Goal: Task Accomplishment & Management: Manage account settings

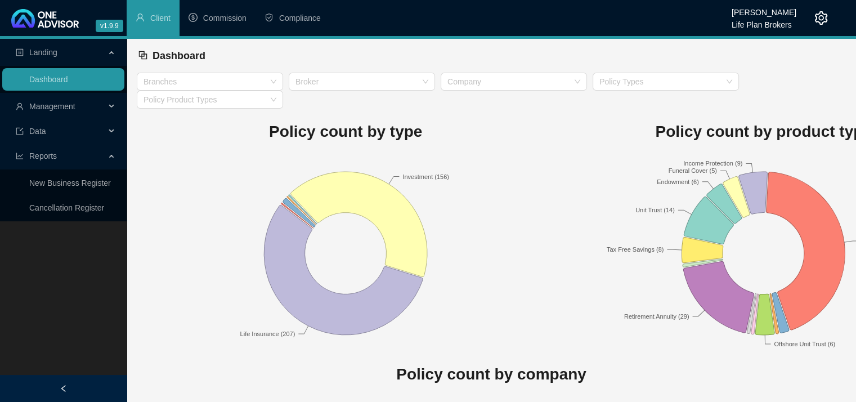
click at [110, 106] on icon at bounding box center [113, 106] width 6 height 0
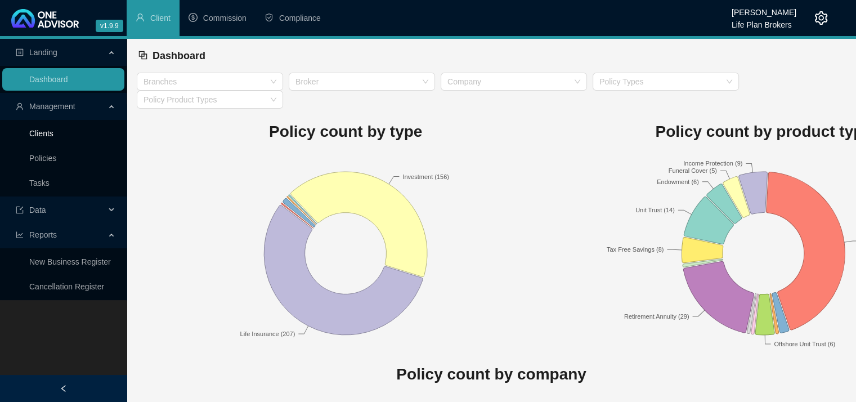
click at [53, 133] on link "Clients" at bounding box center [41, 133] width 24 height 9
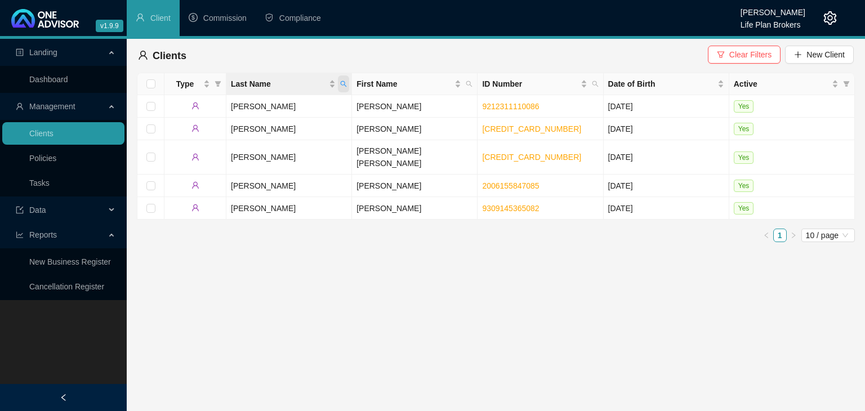
click at [341, 84] on icon "search" at bounding box center [343, 84] width 7 height 7
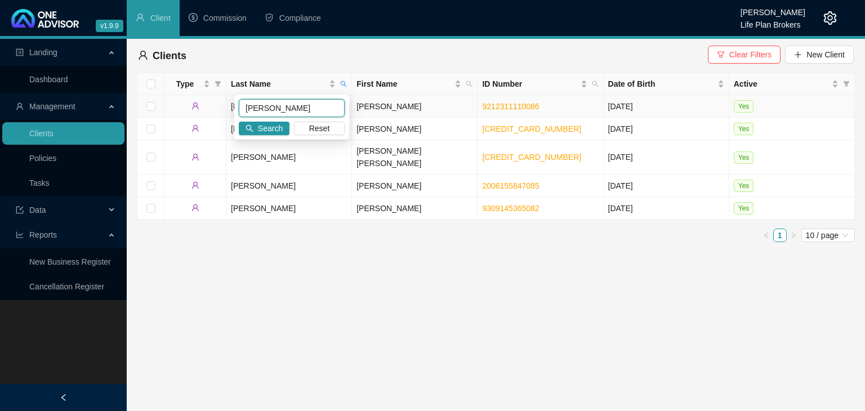
type input "[PERSON_NAME]"
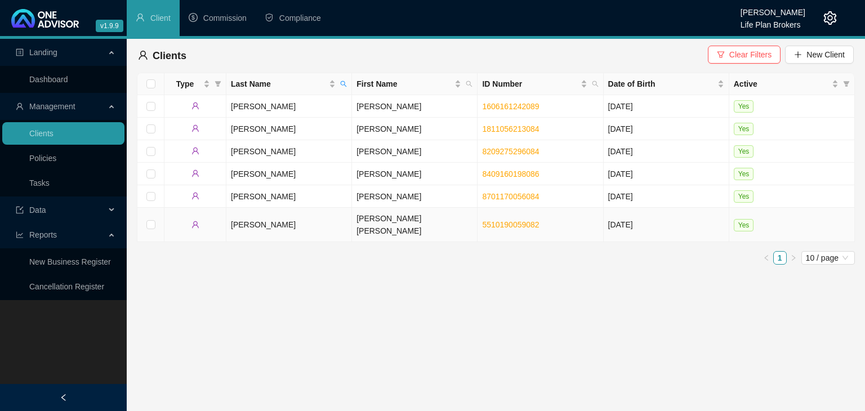
click at [369, 222] on td "[PERSON_NAME] [PERSON_NAME]" at bounding box center [415, 225] width 126 height 34
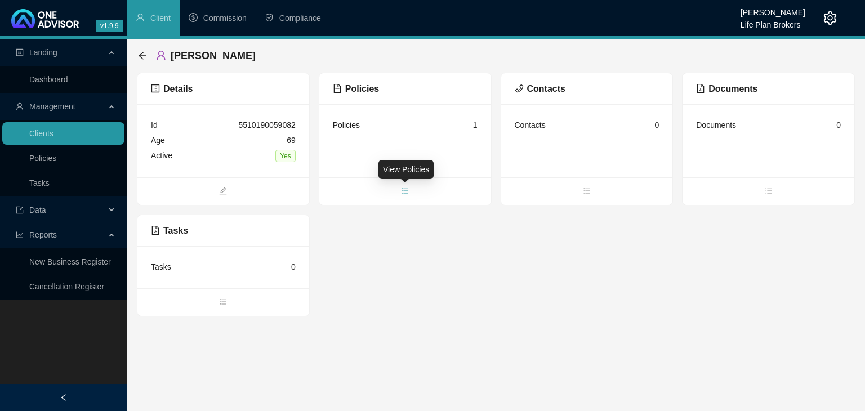
click at [407, 194] on icon "bars" at bounding box center [405, 191] width 8 height 8
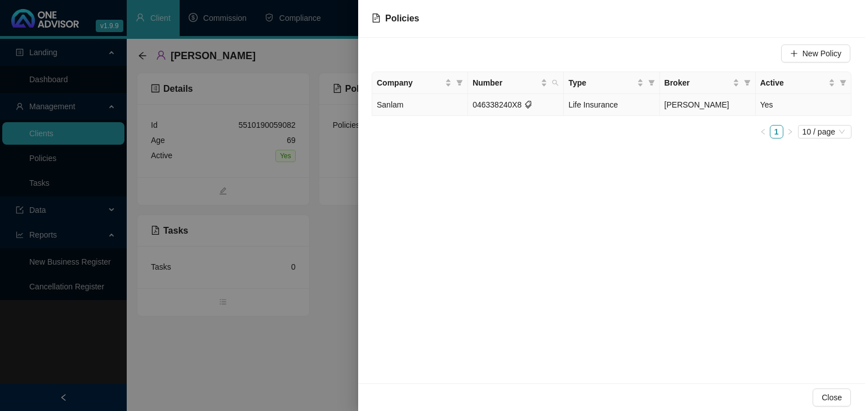
click at [588, 106] on span "Life Insurance" at bounding box center [593, 104] width 50 height 9
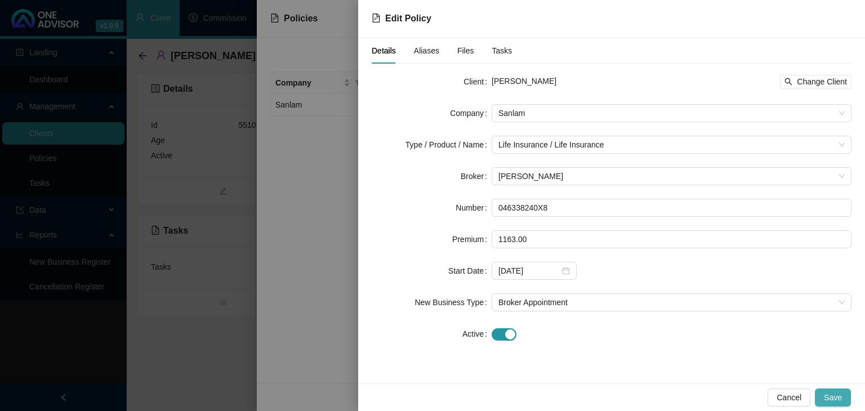
click at [832, 402] on span "Save" at bounding box center [833, 397] width 18 height 12
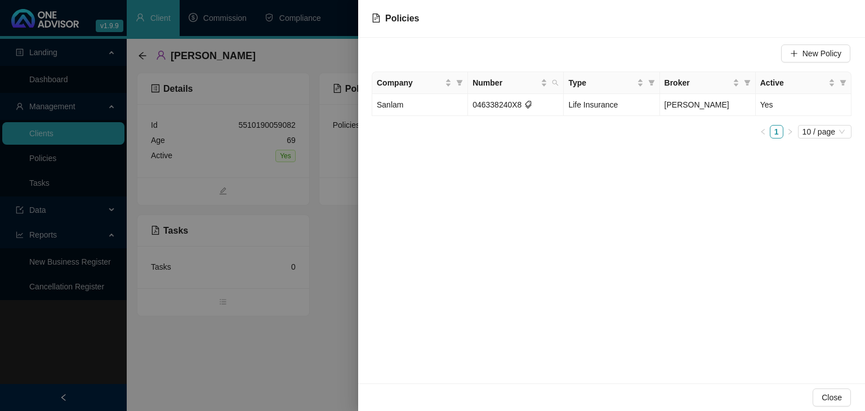
click at [319, 380] on div at bounding box center [432, 205] width 865 height 411
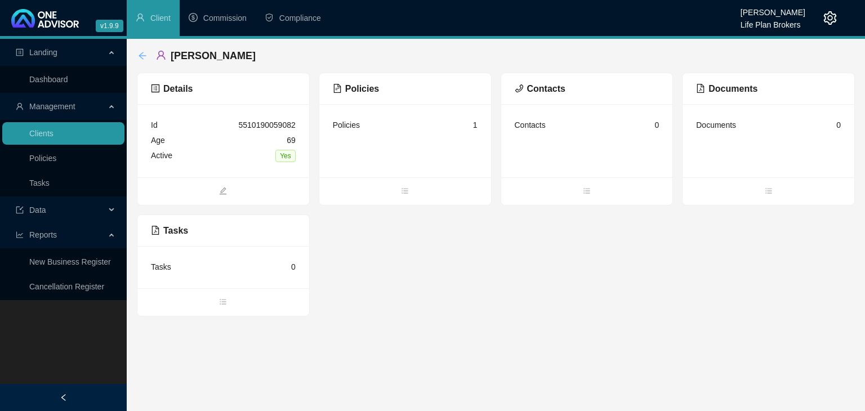
click at [145, 57] on icon "arrow-left" at bounding box center [142, 55] width 9 height 9
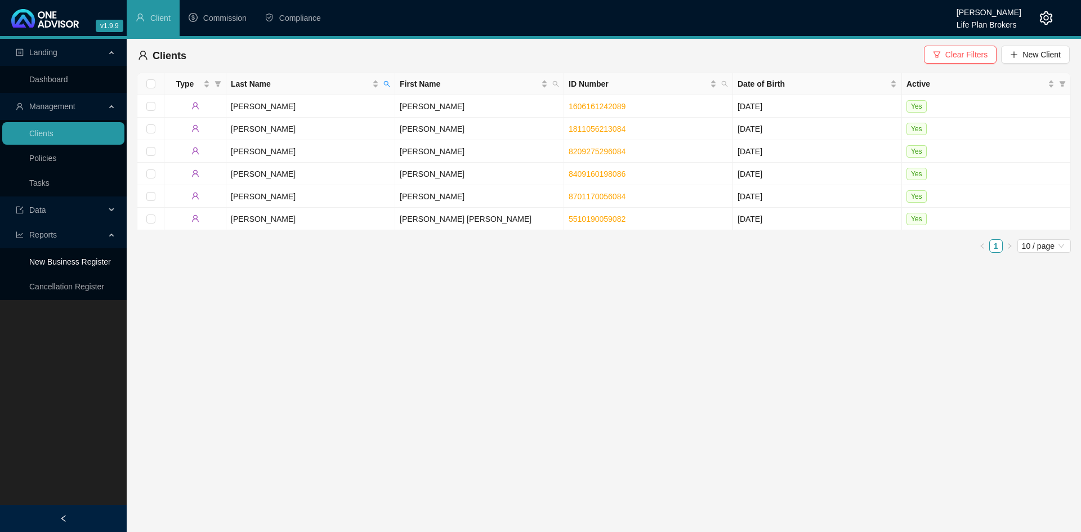
click at [63, 260] on link "New Business Register" at bounding box center [70, 261] width 82 height 9
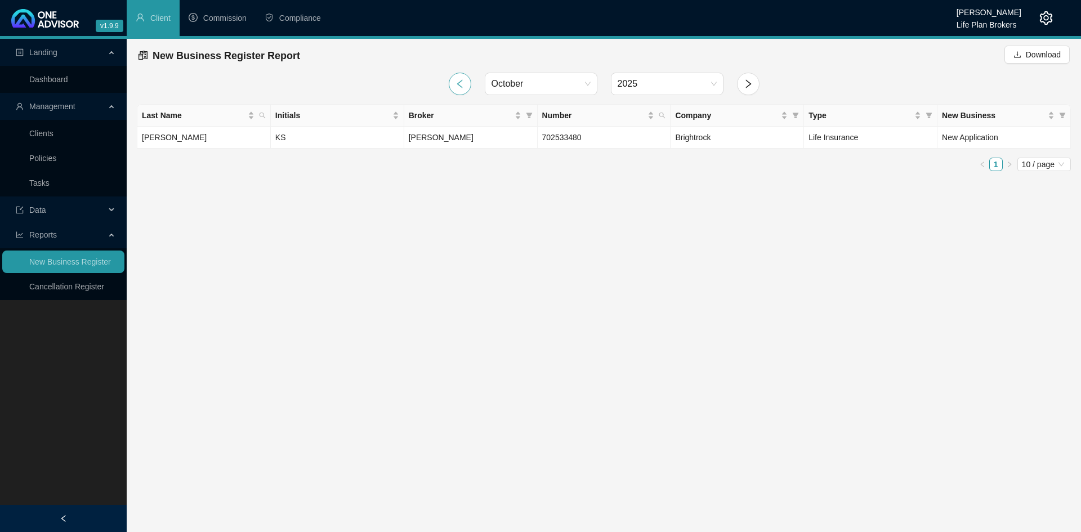
click at [457, 84] on icon "left" at bounding box center [460, 83] width 6 height 8
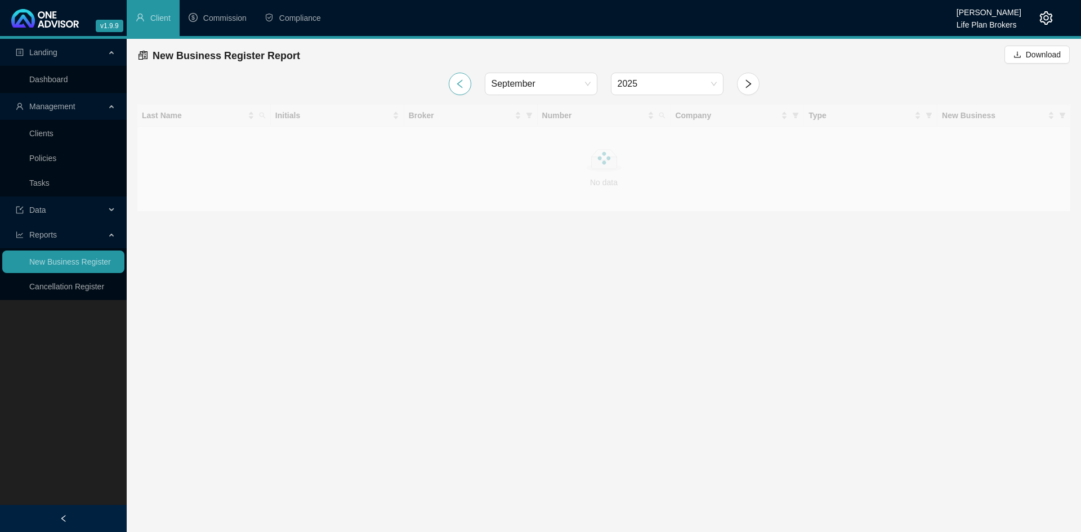
click at [457, 84] on icon "left" at bounding box center [460, 83] width 6 height 8
click at [457, 83] on icon "left" at bounding box center [460, 84] width 10 height 10
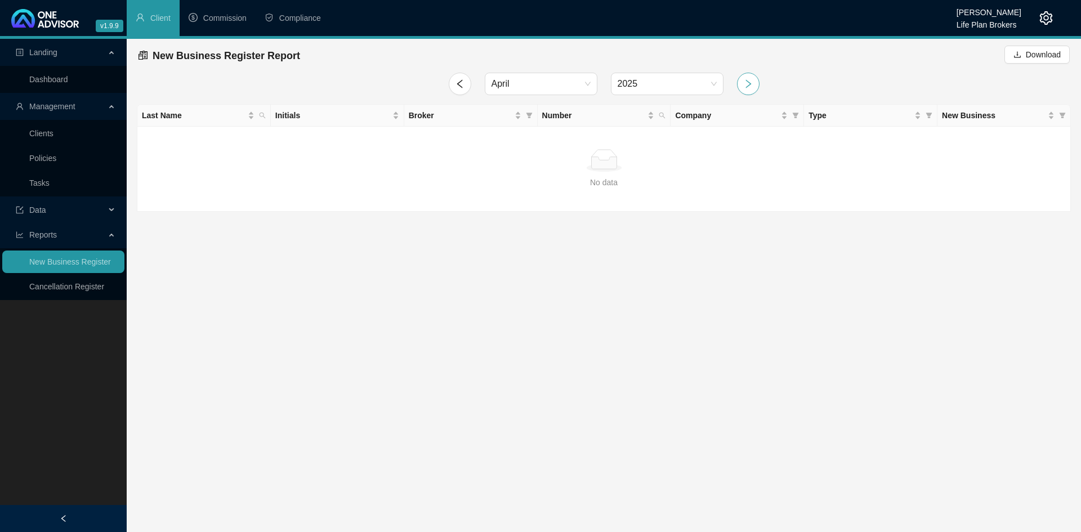
click at [745, 83] on icon "right" at bounding box center [748, 84] width 10 height 10
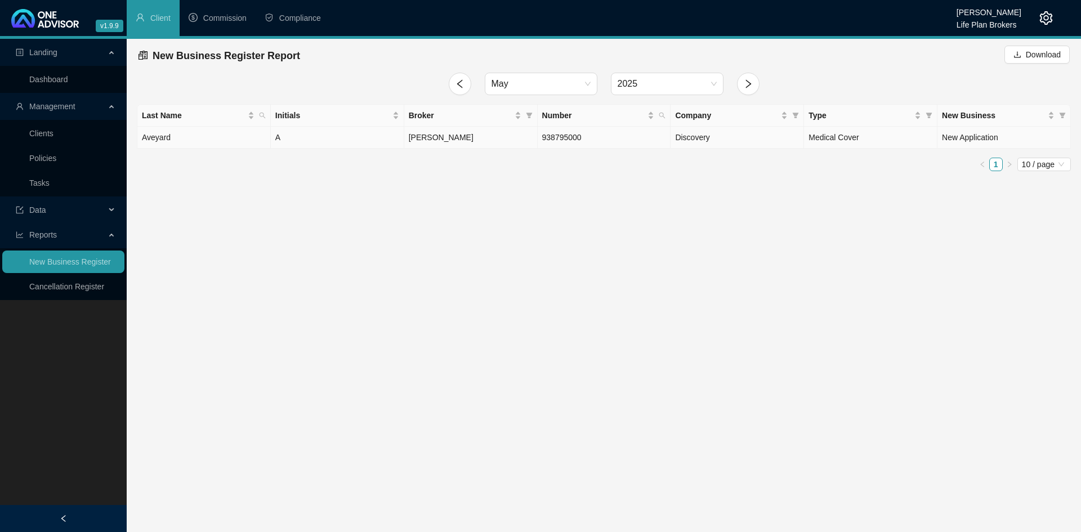
click at [443, 135] on span "[PERSON_NAME]" at bounding box center [441, 137] width 65 height 9
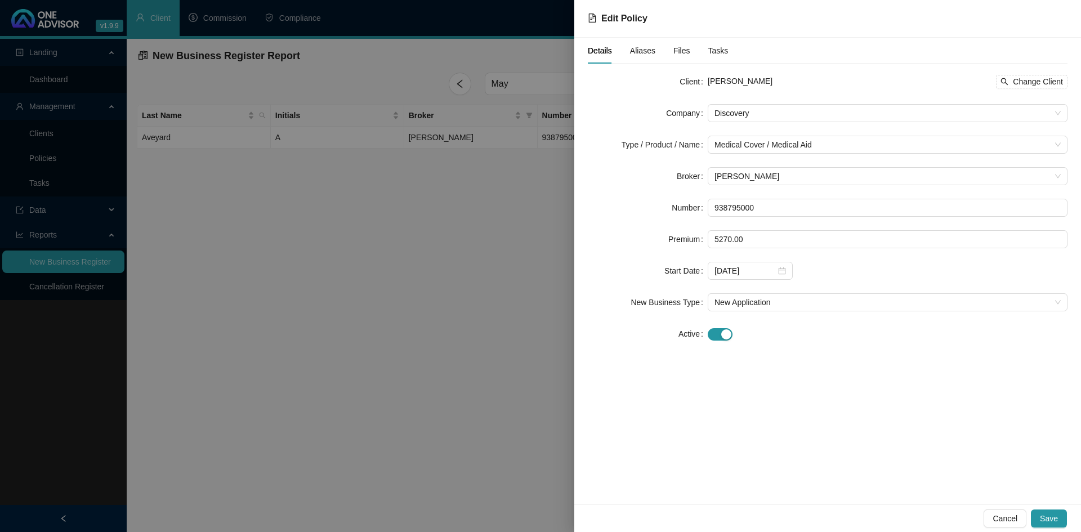
click at [447, 263] on div at bounding box center [540, 266] width 1081 height 532
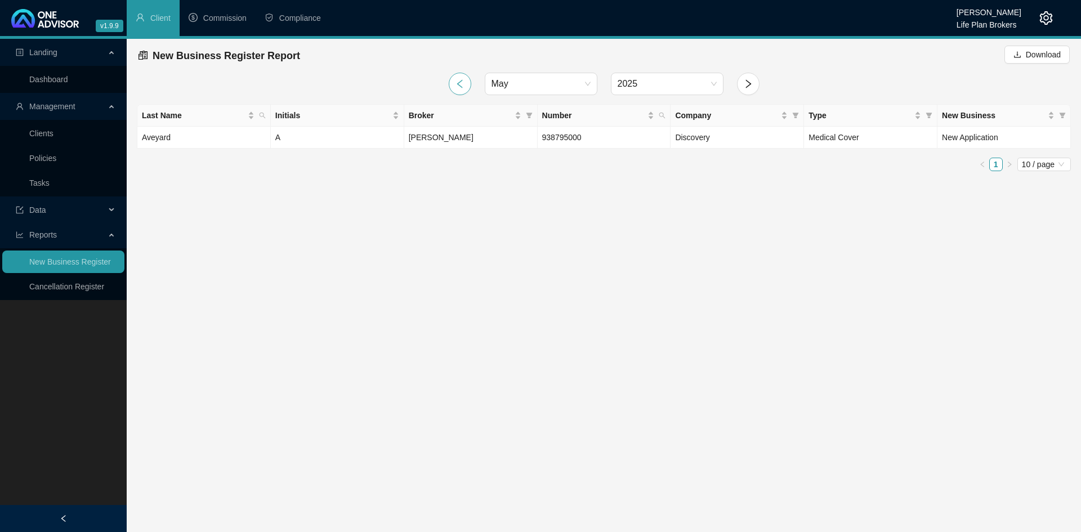
click at [462, 80] on icon "left" at bounding box center [460, 83] width 6 height 8
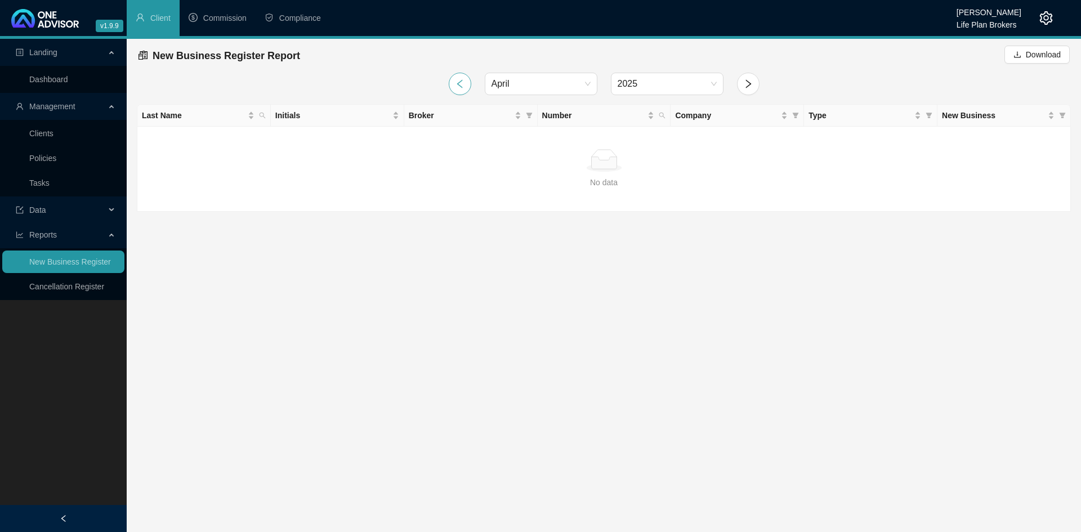
click at [462, 80] on icon "left" at bounding box center [460, 83] width 6 height 8
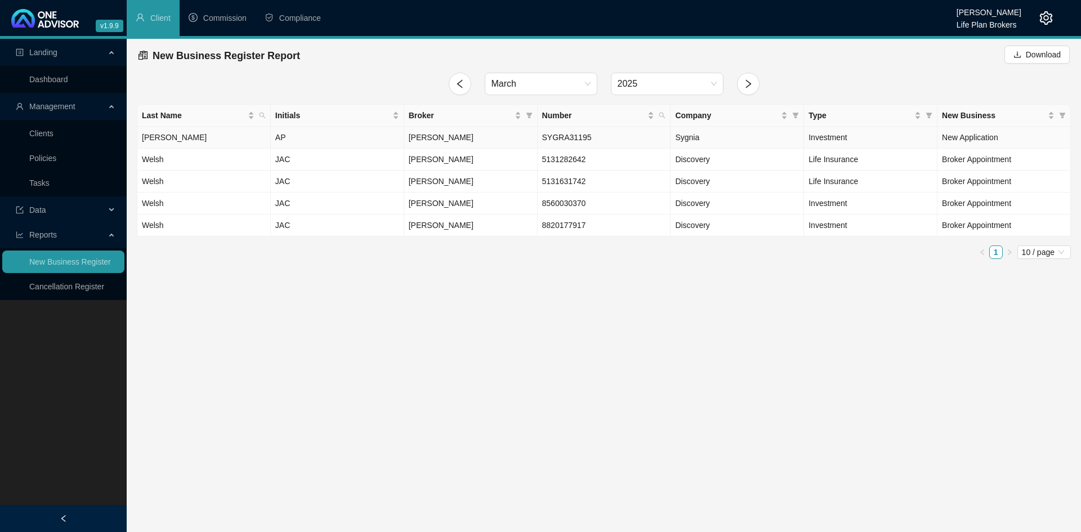
click at [448, 137] on span "[PERSON_NAME]" at bounding box center [441, 137] width 65 height 9
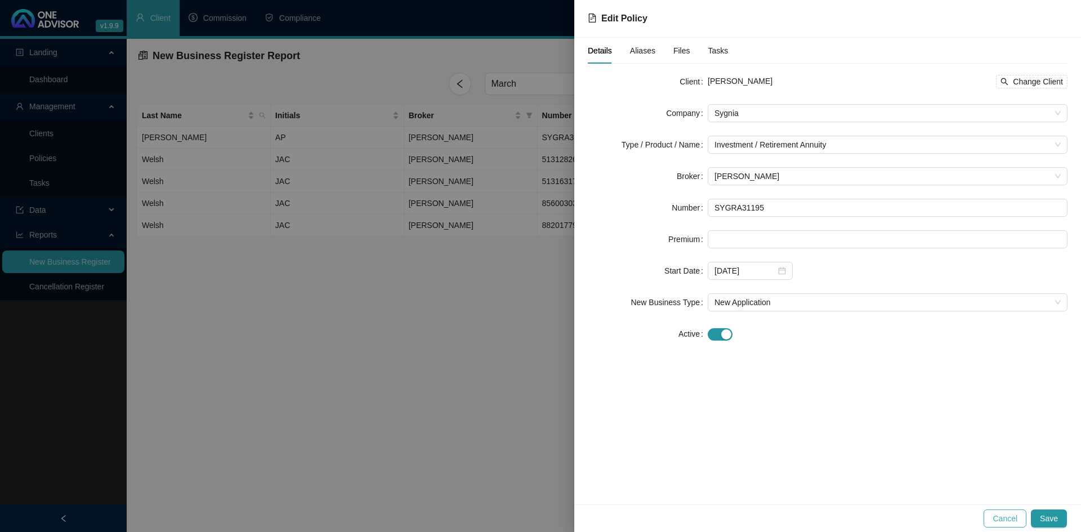
click at [864, 410] on span "Cancel" at bounding box center [1005, 518] width 25 height 12
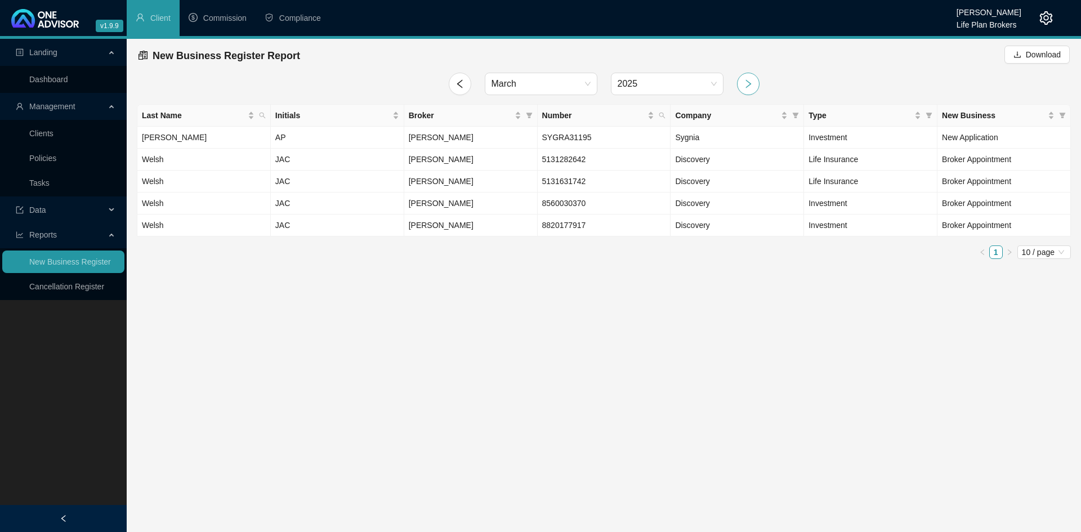
click at [746, 80] on icon "right" at bounding box center [748, 83] width 6 height 8
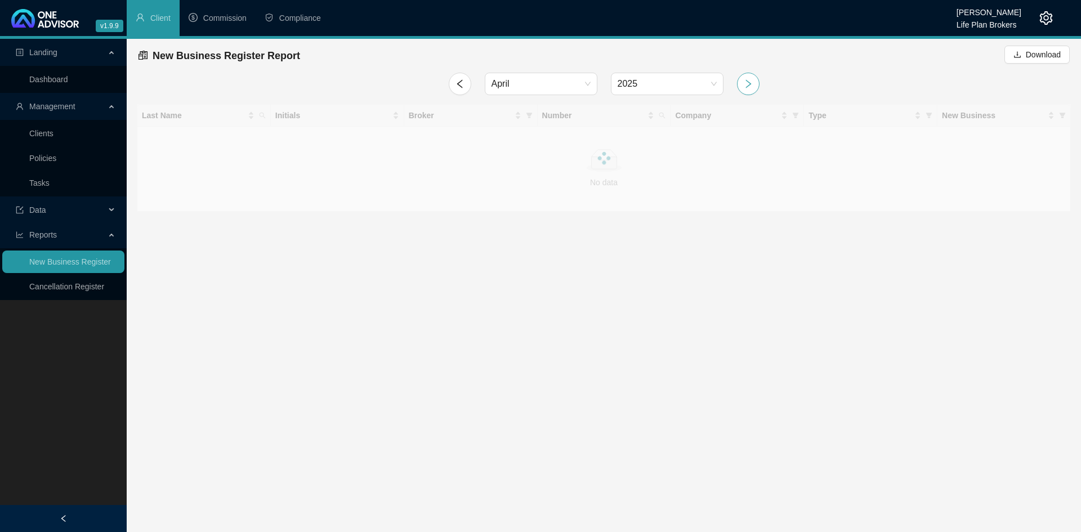
click at [746, 80] on icon "right" at bounding box center [748, 83] width 6 height 8
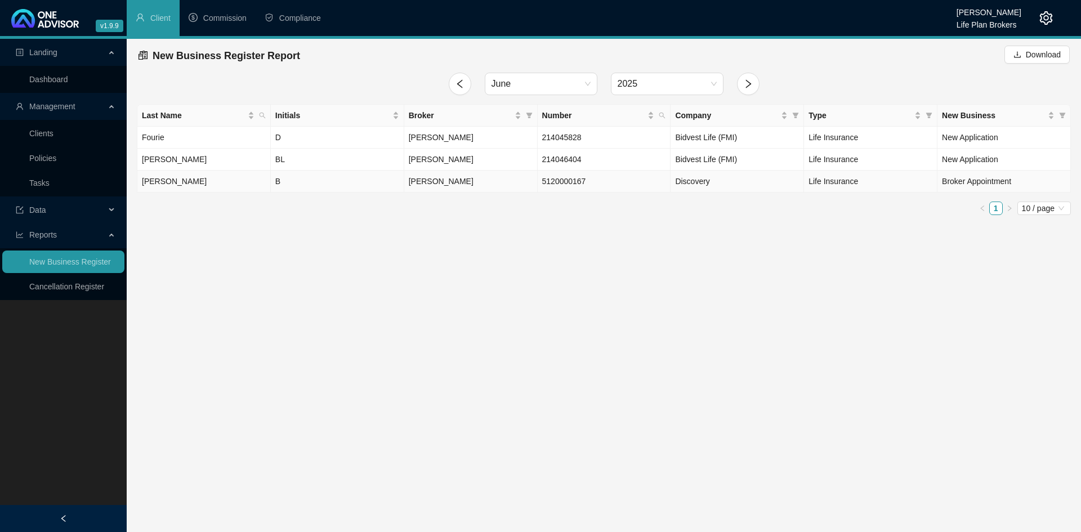
click at [443, 182] on span "[PERSON_NAME]" at bounding box center [441, 181] width 65 height 9
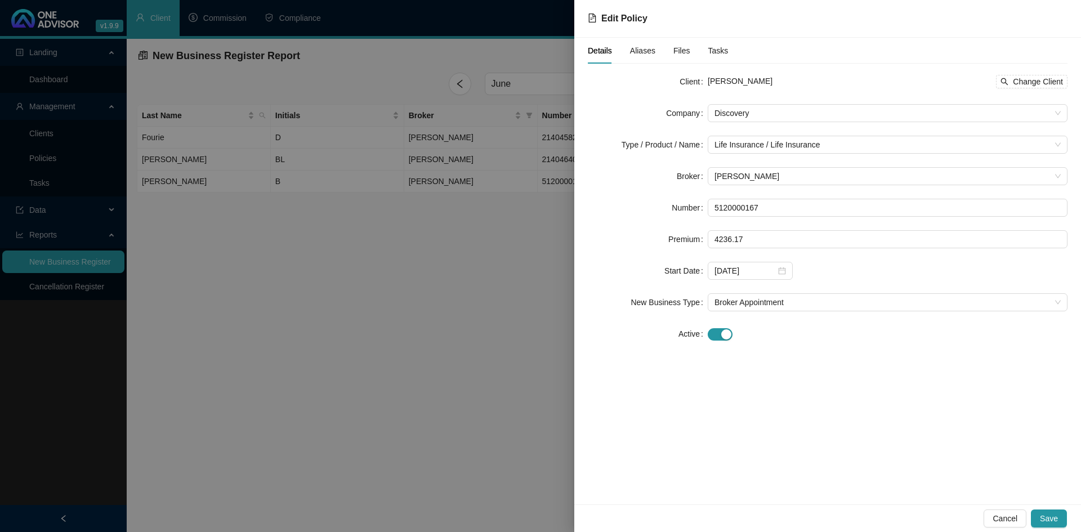
click at [471, 297] on div at bounding box center [540, 266] width 1081 height 532
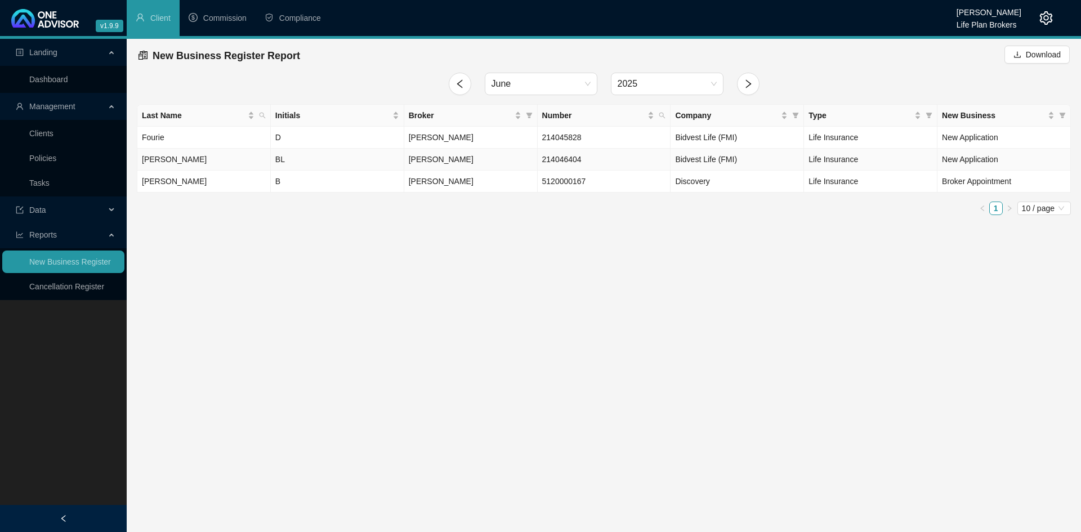
click at [545, 163] on span "214046404" at bounding box center [561, 159] width 39 height 9
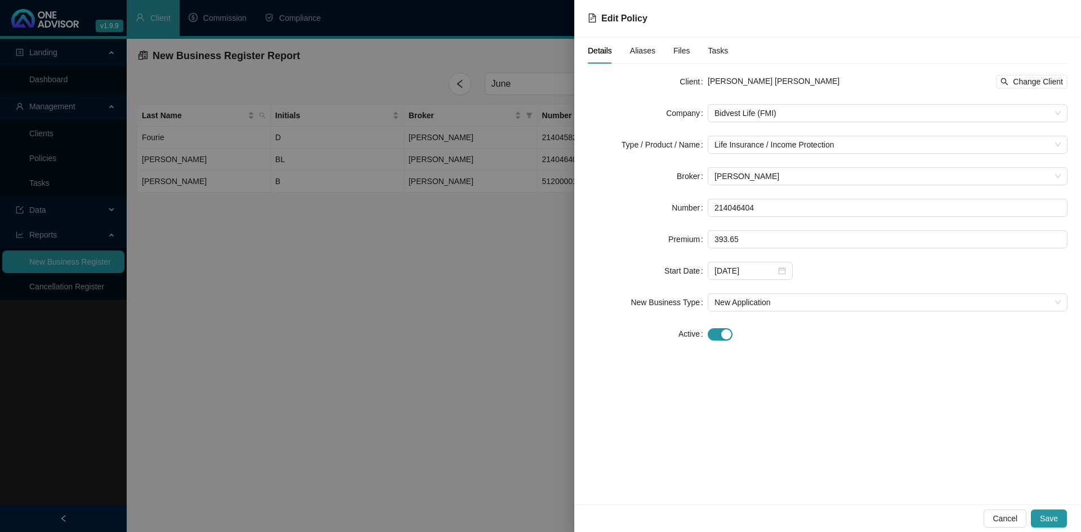
click at [517, 269] on div at bounding box center [540, 266] width 1081 height 532
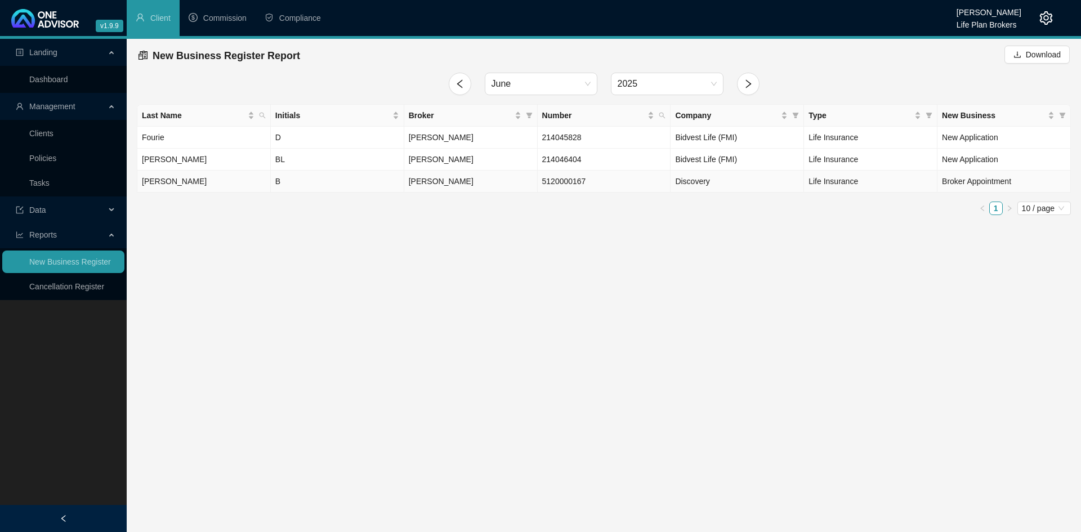
click at [435, 182] on span "[PERSON_NAME]" at bounding box center [441, 181] width 65 height 9
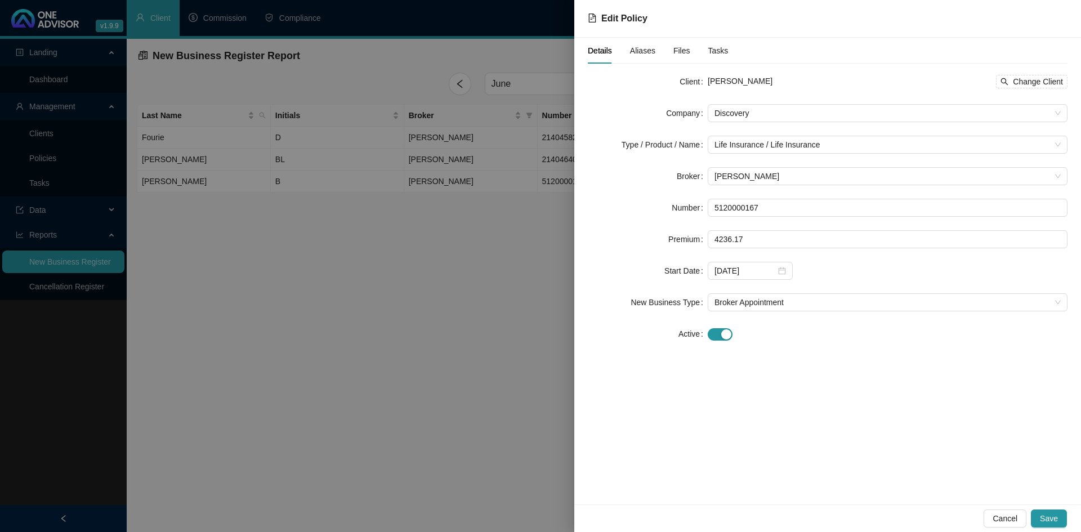
click at [509, 306] on div at bounding box center [540, 266] width 1081 height 532
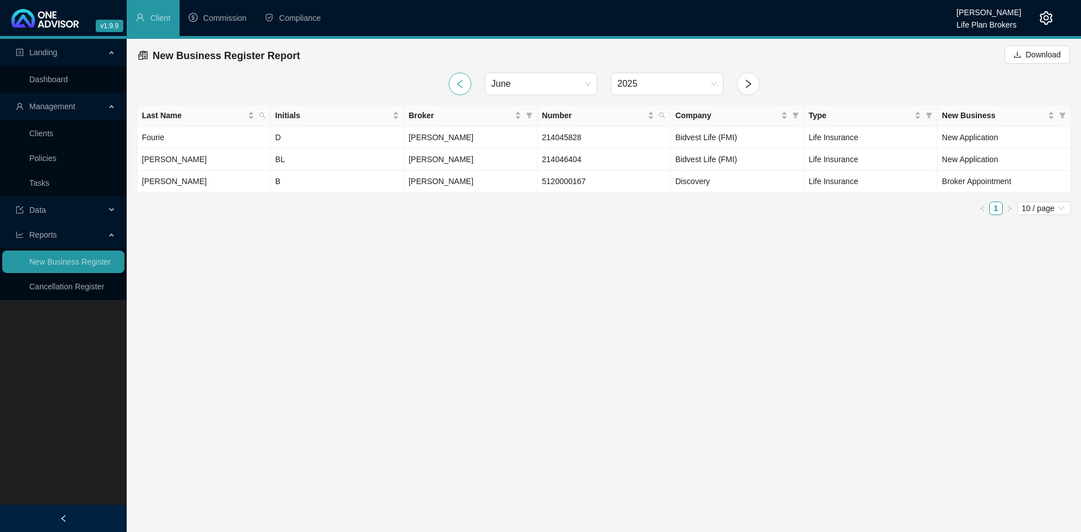
click at [464, 87] on icon "left" at bounding box center [460, 84] width 10 height 10
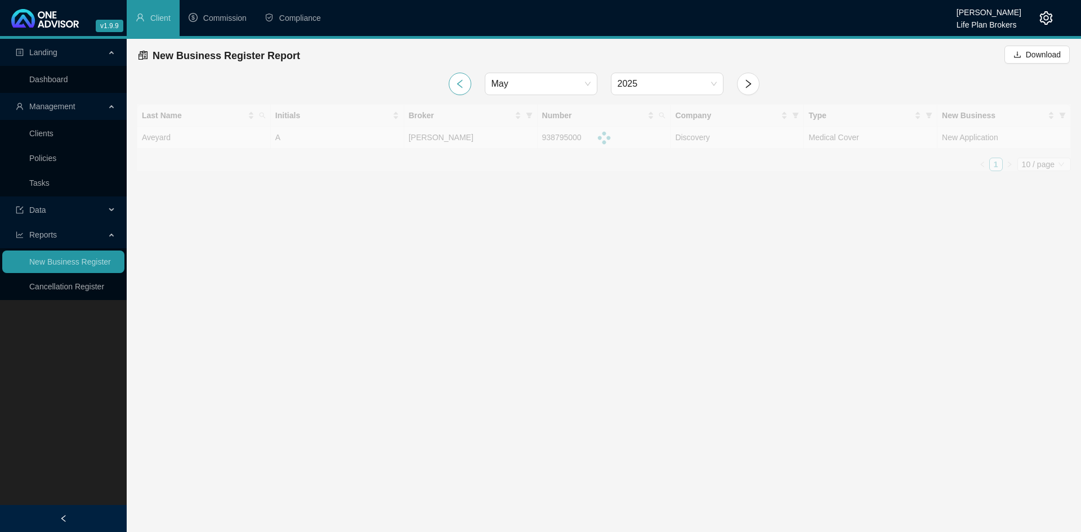
click at [464, 87] on icon "left" at bounding box center [460, 84] width 10 height 10
click at [463, 87] on icon "left" at bounding box center [460, 84] width 10 height 10
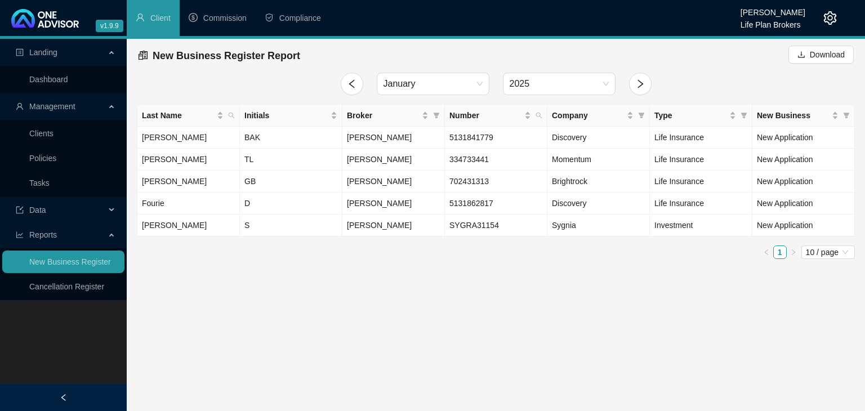
click at [417, 334] on main "Landing Dashboard Management Clients Policies Tasks Data Reports New Business R…" at bounding box center [432, 225] width 865 height 372
drag, startPoint x: 450, startPoint y: 138, endPoint x: 493, endPoint y: 140, distance: 42.8
click at [493, 140] on td "5131841779" at bounding box center [496, 138] width 102 height 22
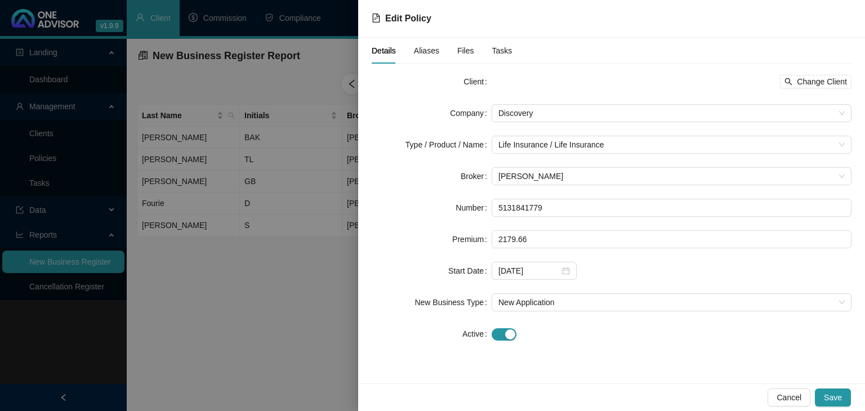
drag, startPoint x: 485, startPoint y: 137, endPoint x: 342, endPoint y: 288, distance: 207.5
click at [342, 288] on div at bounding box center [432, 205] width 865 height 411
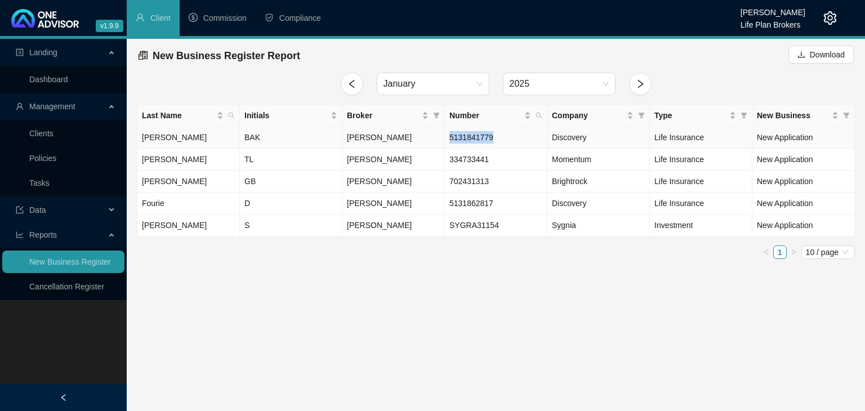
drag, startPoint x: 491, startPoint y: 135, endPoint x: 450, endPoint y: 137, distance: 40.6
click at [450, 137] on span "5131841779" at bounding box center [471, 137] width 44 height 9
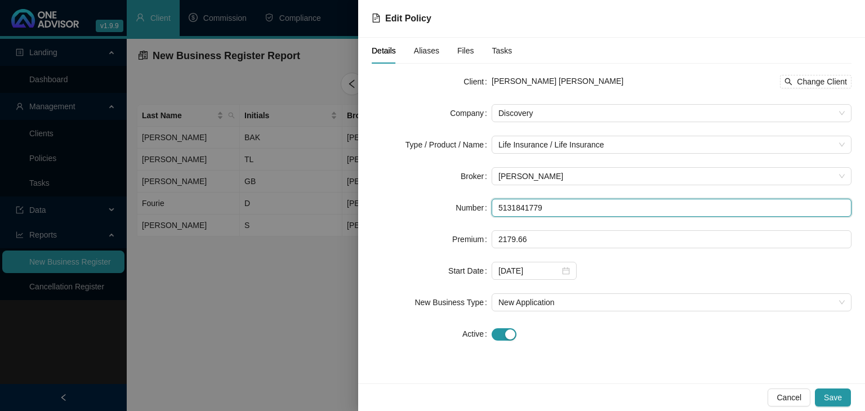
drag, startPoint x: 497, startPoint y: 208, endPoint x: 538, endPoint y: 207, distance: 41.1
click at [538, 207] on input "5131841779" at bounding box center [672, 208] width 360 height 18
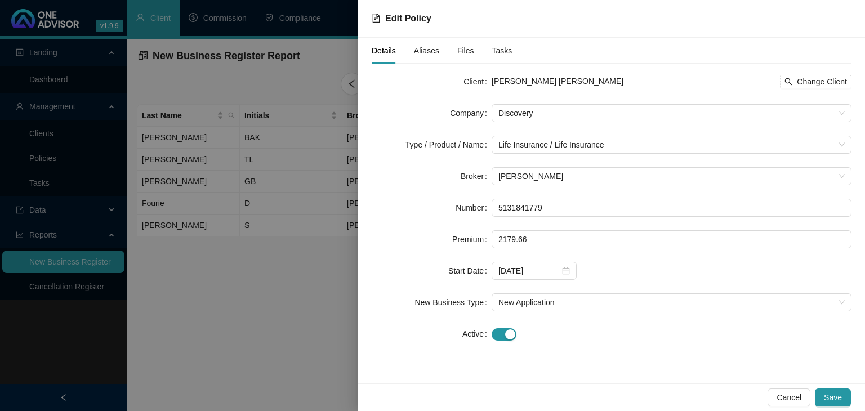
click at [324, 366] on div at bounding box center [432, 205] width 865 height 411
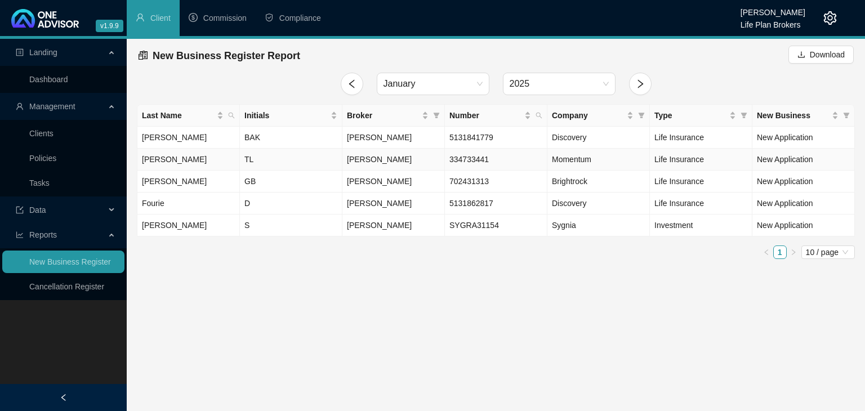
click at [160, 160] on td "[PERSON_NAME]" at bounding box center [188, 160] width 102 height 22
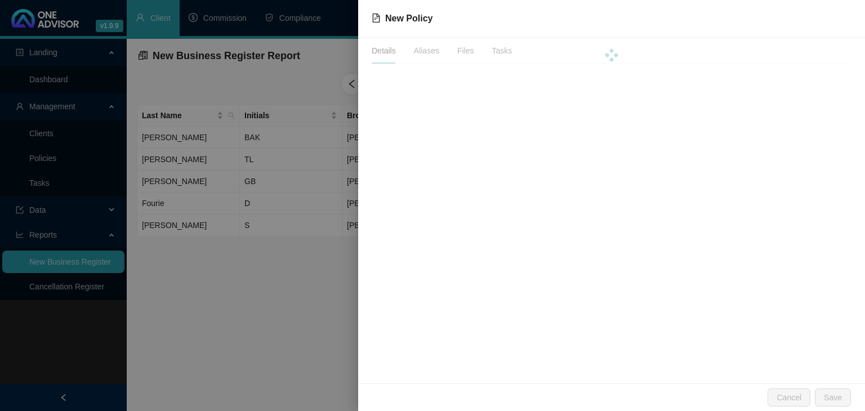
click at [237, 326] on div at bounding box center [432, 205] width 865 height 411
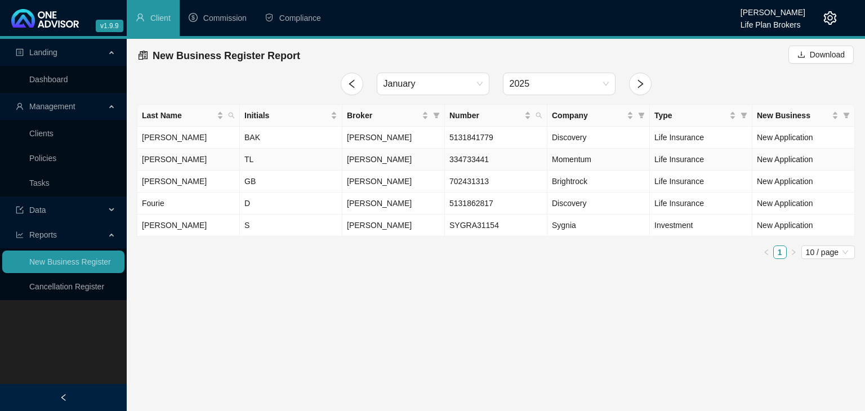
click at [385, 156] on span "[PERSON_NAME]" at bounding box center [379, 159] width 65 height 9
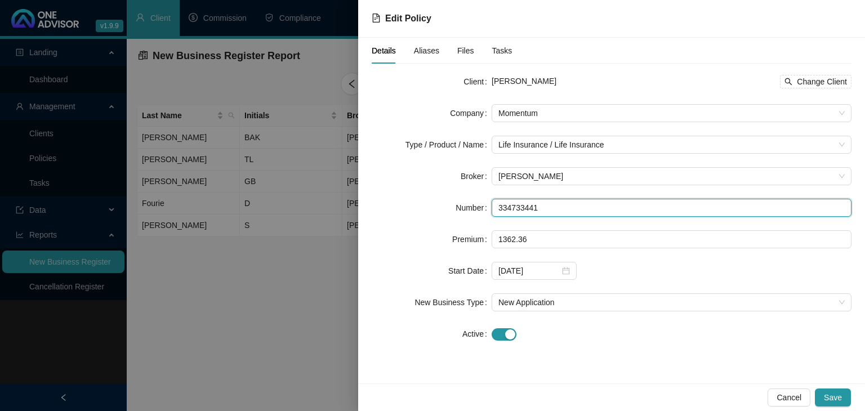
drag, startPoint x: 499, startPoint y: 208, endPoint x: 542, endPoint y: 204, distance: 42.4
click at [542, 204] on input "334733441" at bounding box center [672, 208] width 360 height 18
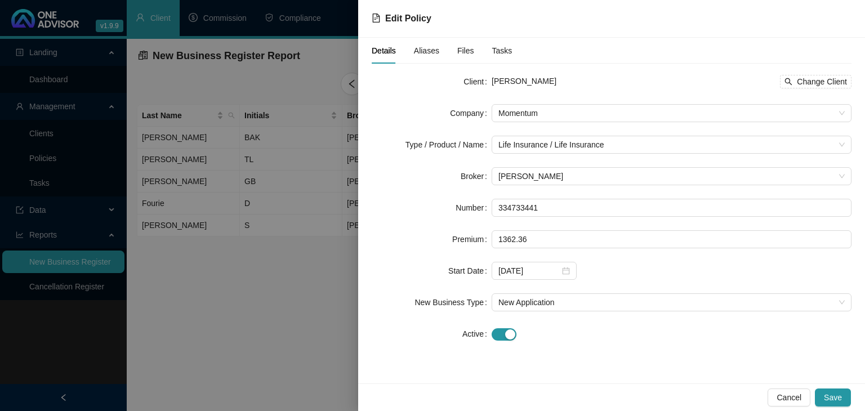
click at [324, 337] on div at bounding box center [432, 205] width 865 height 411
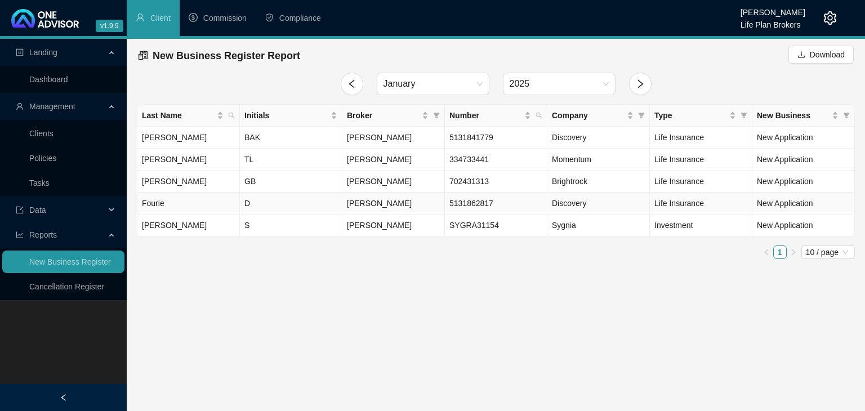
click at [396, 205] on td "[PERSON_NAME]" at bounding box center [393, 204] width 102 height 22
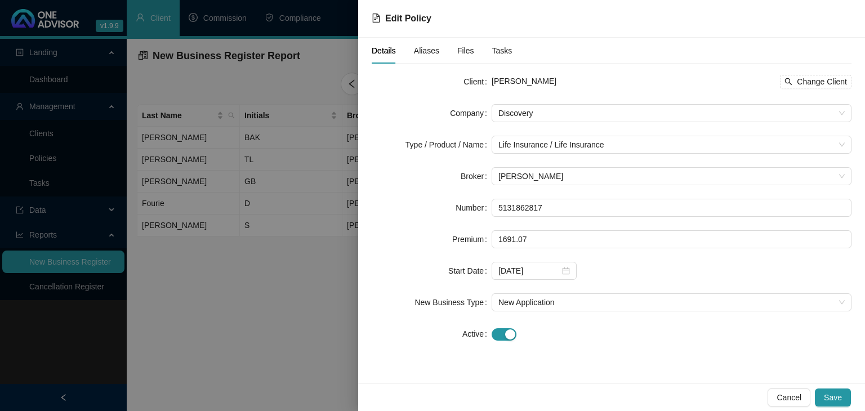
click at [286, 282] on div at bounding box center [432, 205] width 865 height 411
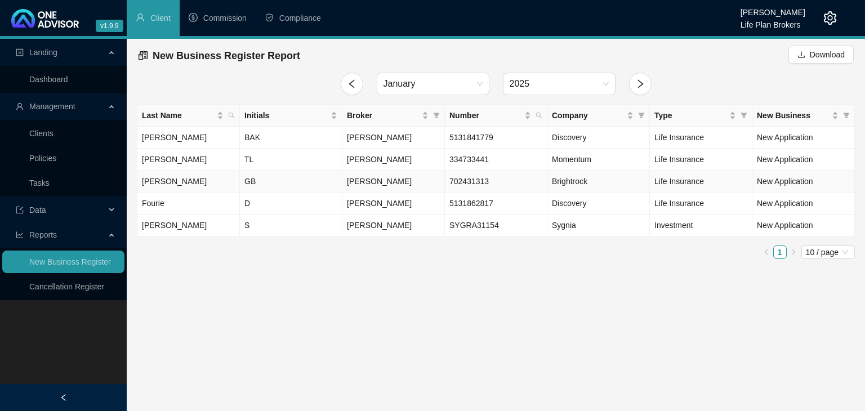
click at [396, 181] on td "[PERSON_NAME]" at bounding box center [393, 182] width 102 height 22
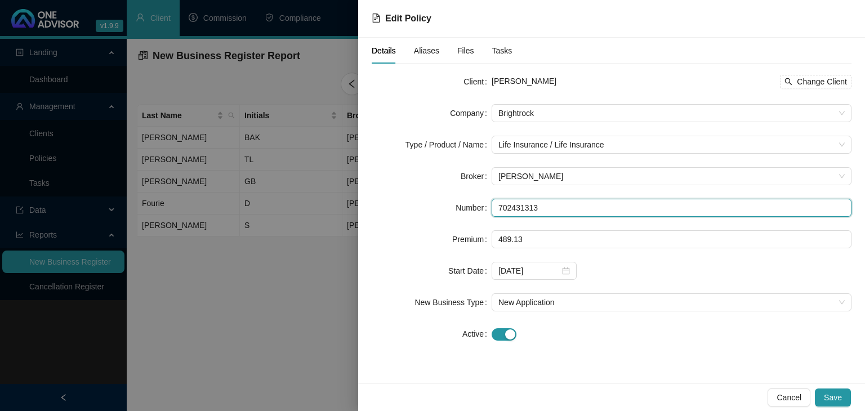
drag, startPoint x: 496, startPoint y: 203, endPoint x: 544, endPoint y: 209, distance: 48.3
click at [544, 209] on input "702431313" at bounding box center [672, 208] width 360 height 18
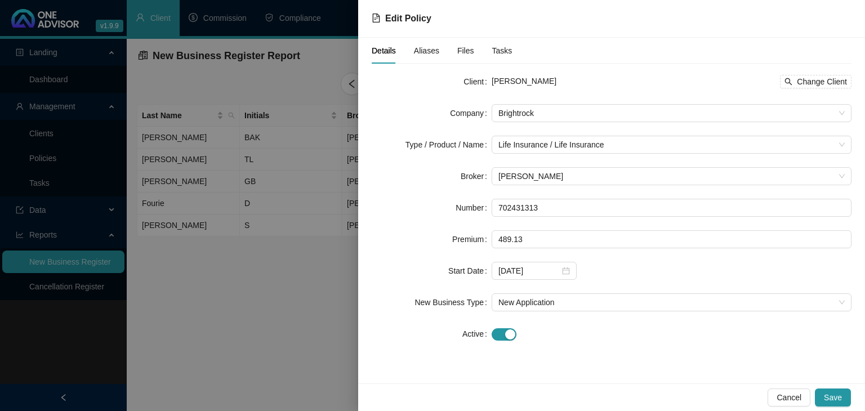
click at [338, 345] on div at bounding box center [432, 205] width 865 height 411
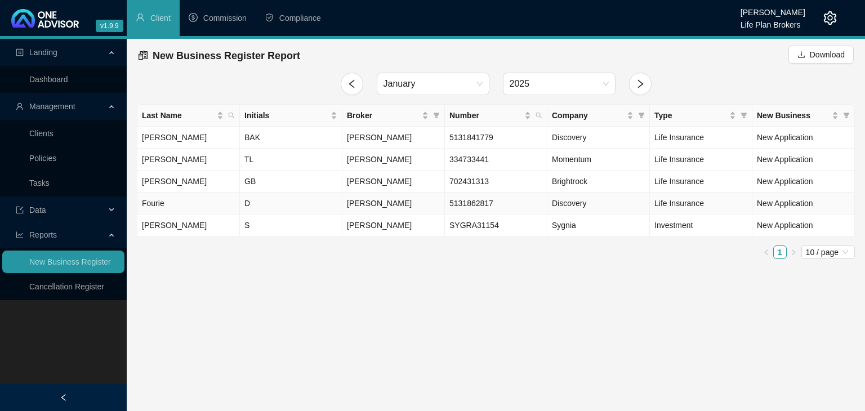
click at [189, 204] on td "Fourie" at bounding box center [188, 204] width 102 height 22
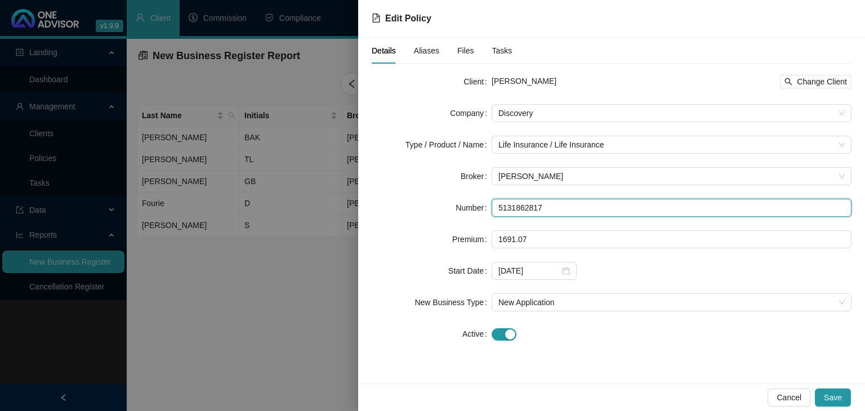
drag, startPoint x: 495, startPoint y: 210, endPoint x: 542, endPoint y: 210, distance: 47.3
click at [542, 210] on input "5131862817" at bounding box center [672, 208] width 360 height 18
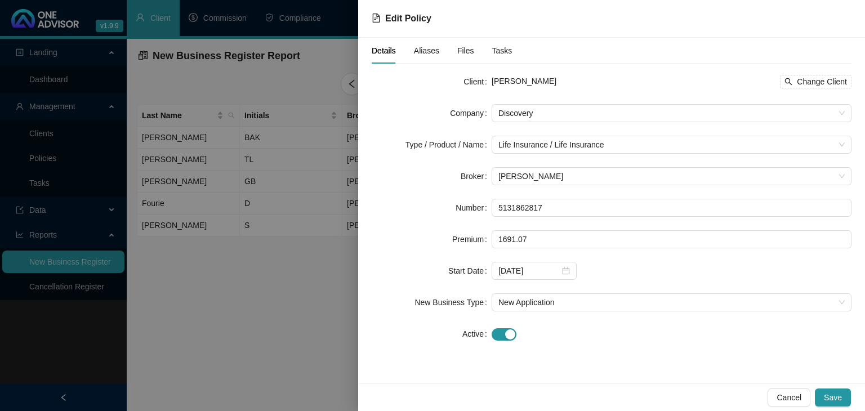
click at [320, 325] on div at bounding box center [432, 205] width 865 height 411
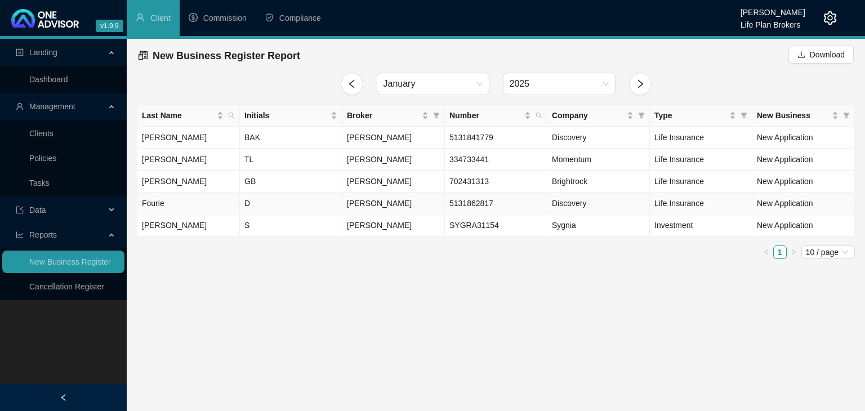
click at [256, 203] on td "D" at bounding box center [291, 204] width 102 height 22
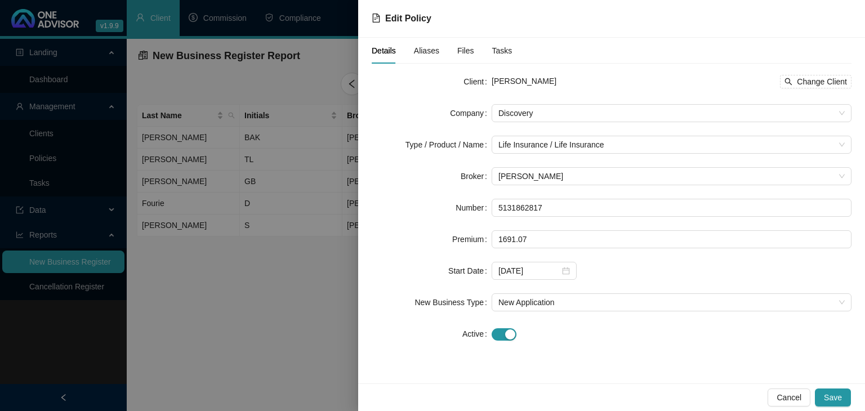
click at [306, 342] on div at bounding box center [432, 205] width 865 height 411
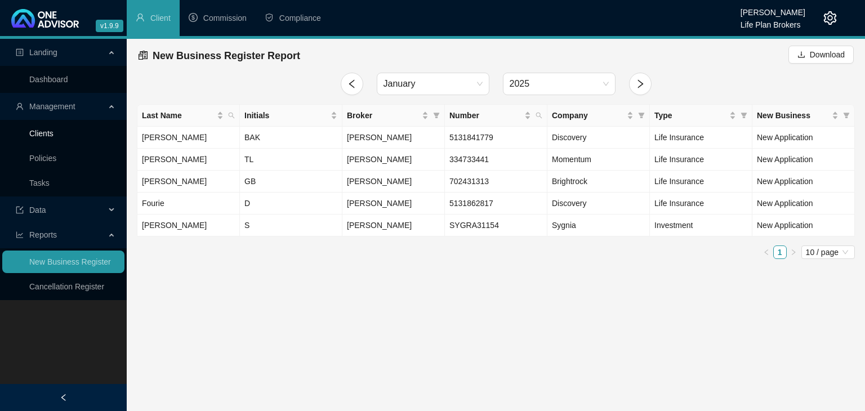
click at [53, 132] on link "Clients" at bounding box center [41, 133] width 24 height 9
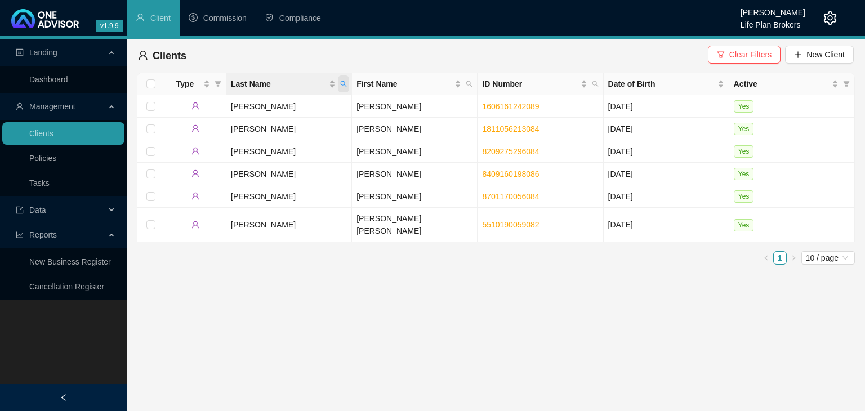
click at [347, 81] on span "Last Name" at bounding box center [343, 83] width 11 height 17
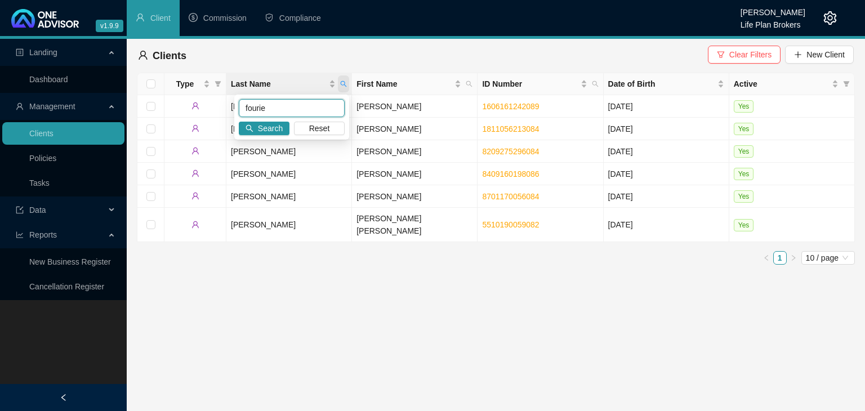
type input "fourie"
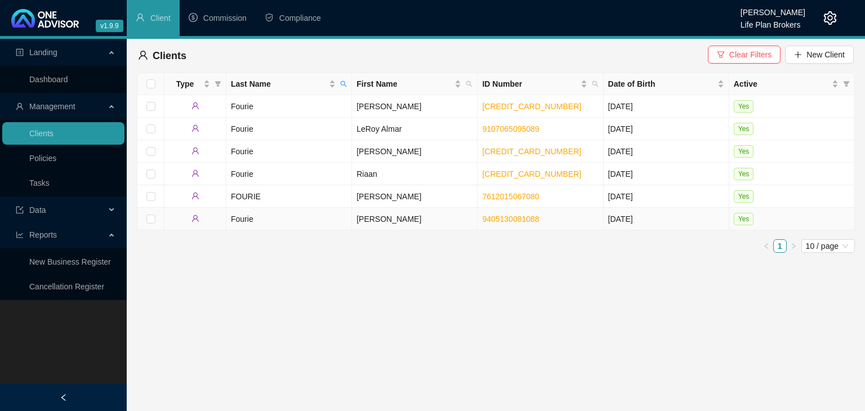
click at [374, 221] on td "[PERSON_NAME]" at bounding box center [415, 219] width 126 height 23
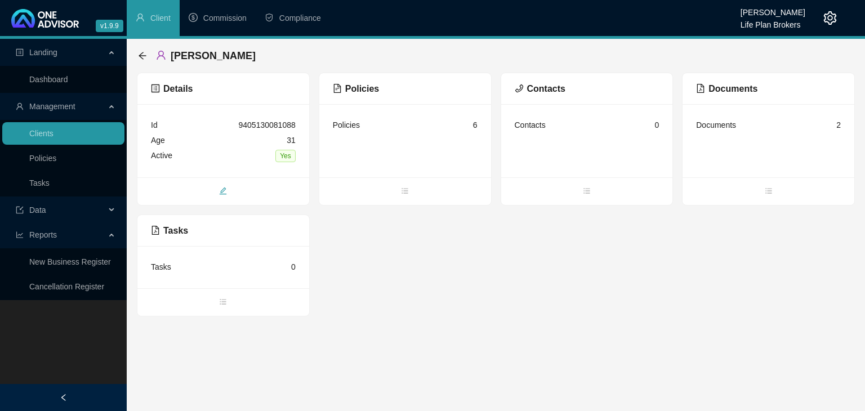
click at [226, 192] on icon "edit" at bounding box center [223, 191] width 8 height 8
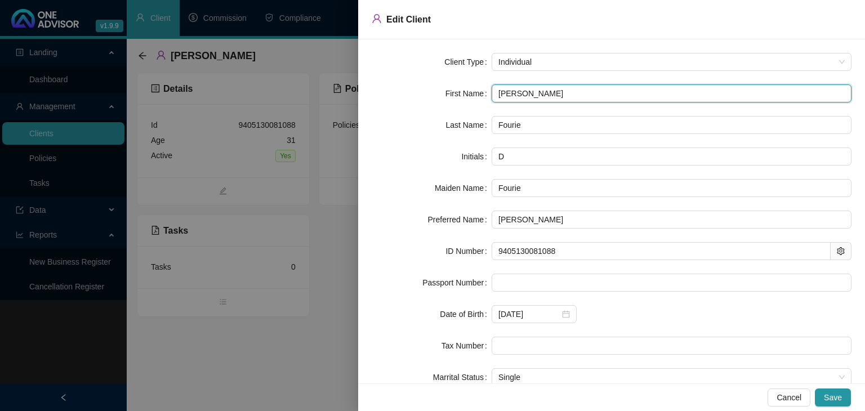
click at [550, 91] on input "[PERSON_NAME]" at bounding box center [672, 93] width 360 height 18
type input "[PERSON_NAME]"
type input "DF"
type input "[PERSON_NAME]"
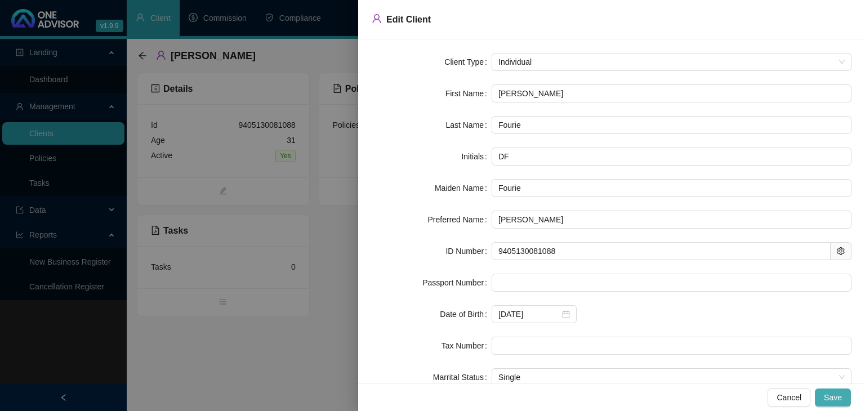
click at [841, 400] on span "Save" at bounding box center [833, 397] width 18 height 12
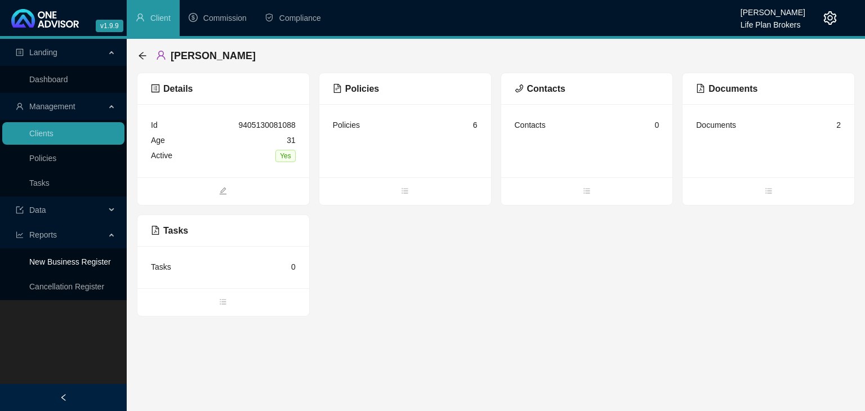
click at [88, 263] on link "New Business Register" at bounding box center [70, 261] width 82 height 9
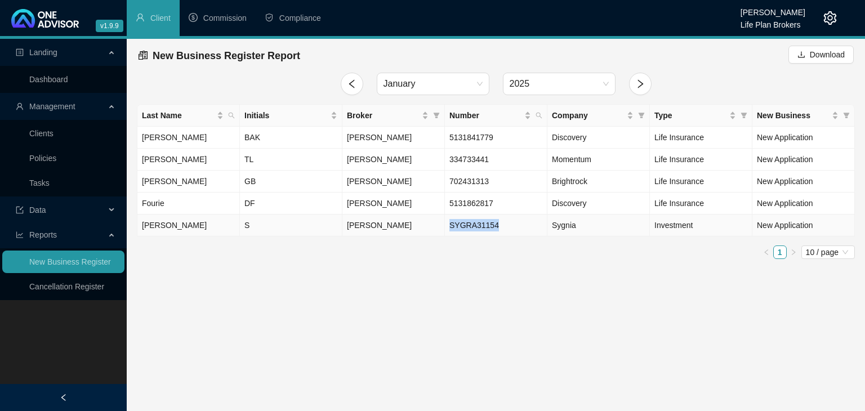
drag, startPoint x: 449, startPoint y: 222, endPoint x: 493, endPoint y: 222, distance: 44.5
click at [493, 222] on span "SYGRA31154" at bounding box center [474, 225] width 50 height 9
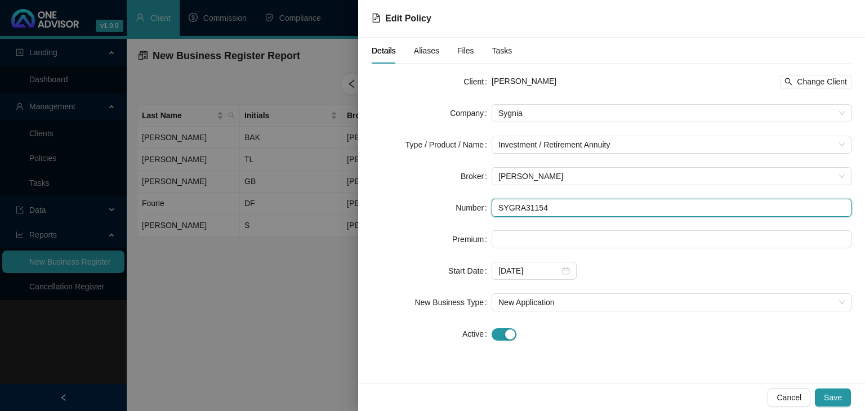
drag, startPoint x: 498, startPoint y: 205, endPoint x: 544, endPoint y: 200, distance: 47.0
click at [544, 200] on input "SYGRA31154" at bounding box center [672, 208] width 360 height 18
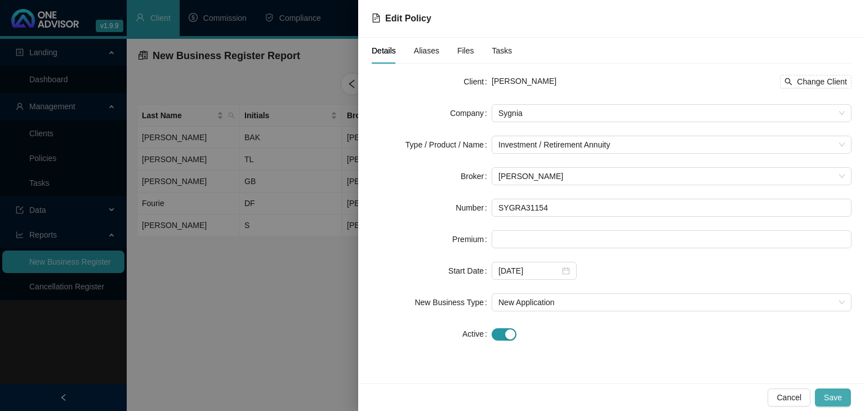
click at [837, 399] on span "Save" at bounding box center [833, 397] width 18 height 12
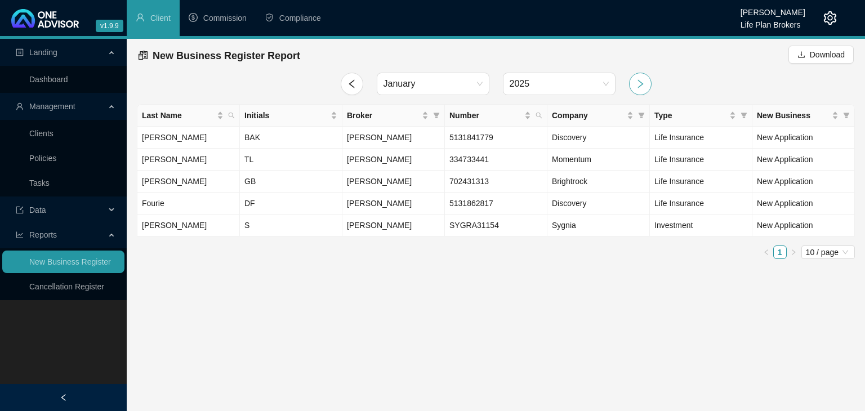
click at [638, 83] on icon "right" at bounding box center [640, 84] width 10 height 10
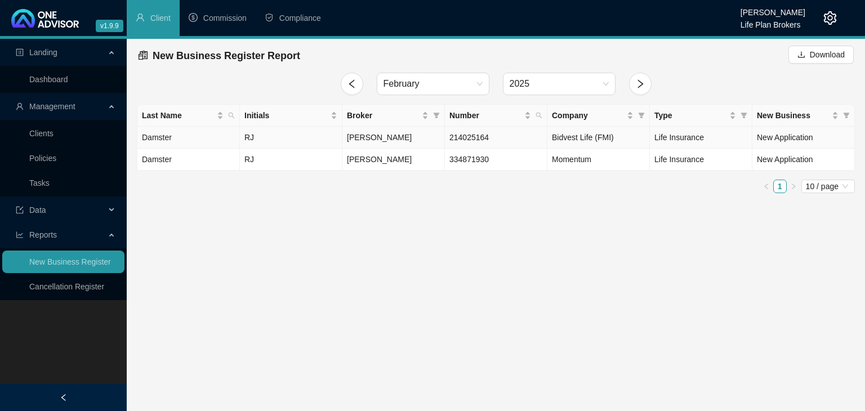
click at [457, 137] on span "214025164" at bounding box center [468, 137] width 39 height 9
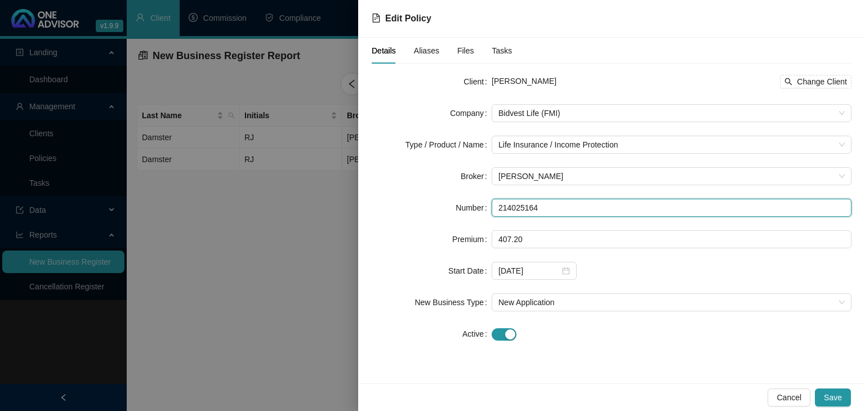
drag, startPoint x: 495, startPoint y: 208, endPoint x: 539, endPoint y: 204, distance: 44.0
click at [539, 204] on input "214025164" at bounding box center [672, 208] width 360 height 18
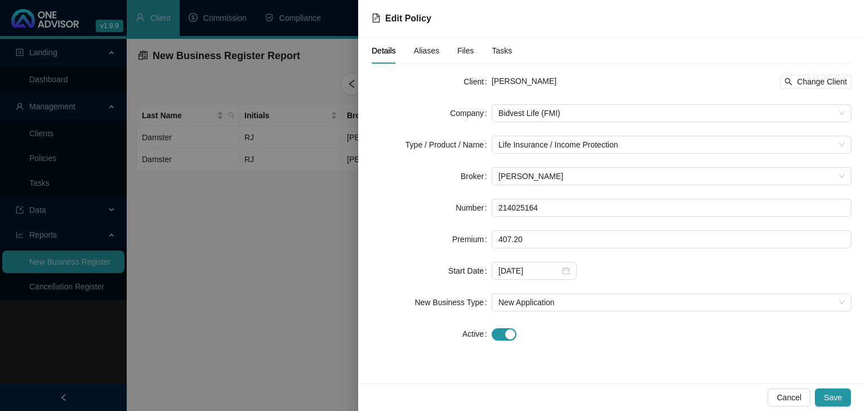
click at [311, 314] on div at bounding box center [432, 205] width 865 height 411
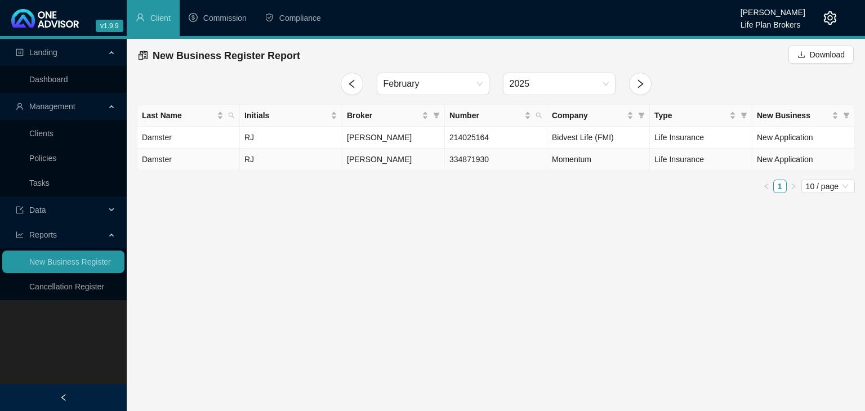
click at [426, 157] on td "[PERSON_NAME]" at bounding box center [393, 160] width 102 height 22
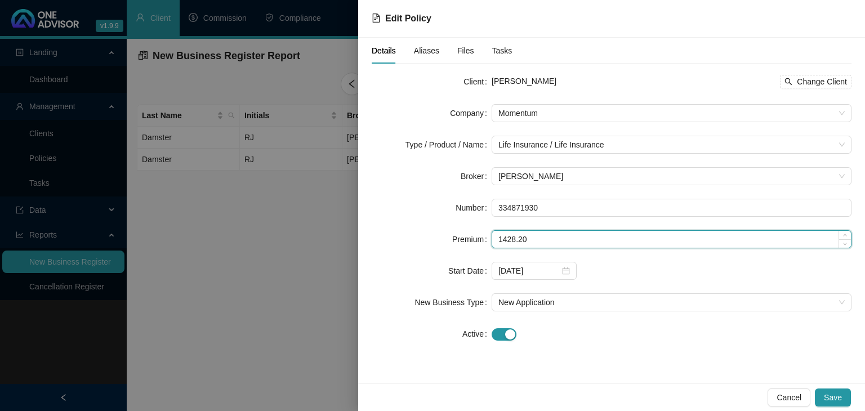
click at [497, 237] on input "1428.20" at bounding box center [671, 239] width 359 height 17
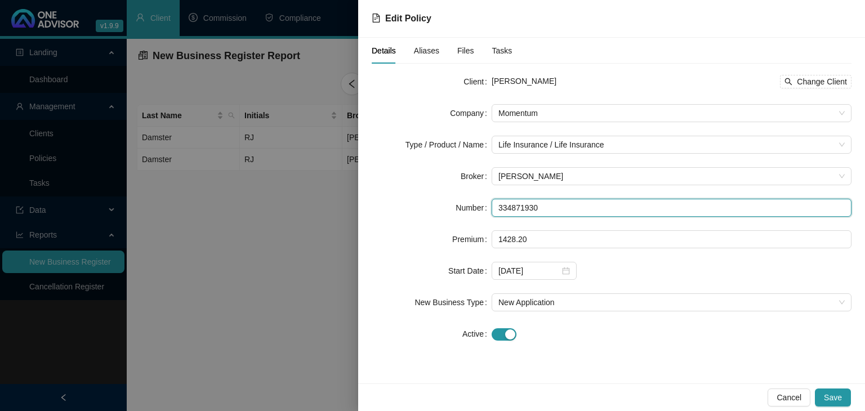
drag, startPoint x: 495, startPoint y: 209, endPoint x: 540, endPoint y: 208, distance: 45.0
click at [540, 208] on input "334871930" at bounding box center [672, 208] width 360 height 18
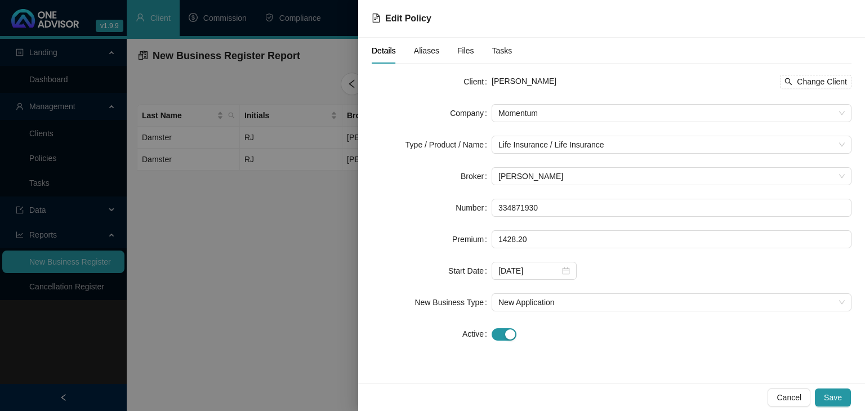
click at [651, 386] on div "Cancel Save" at bounding box center [611, 397] width 507 height 28
click at [311, 309] on div at bounding box center [432, 205] width 865 height 411
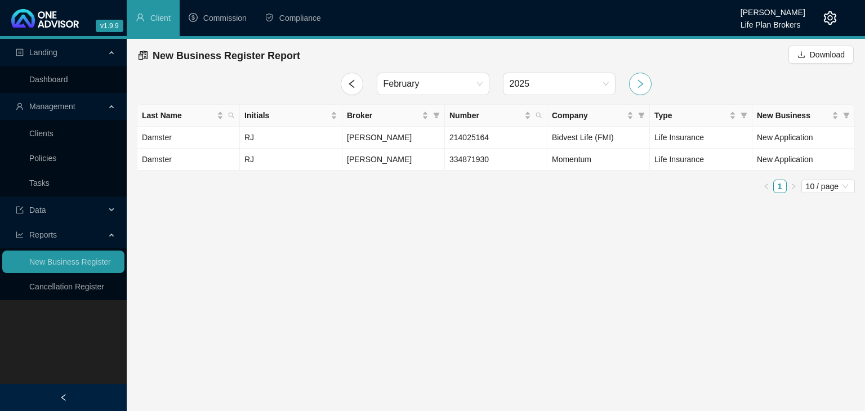
click at [642, 84] on icon "right" at bounding box center [640, 83] width 6 height 8
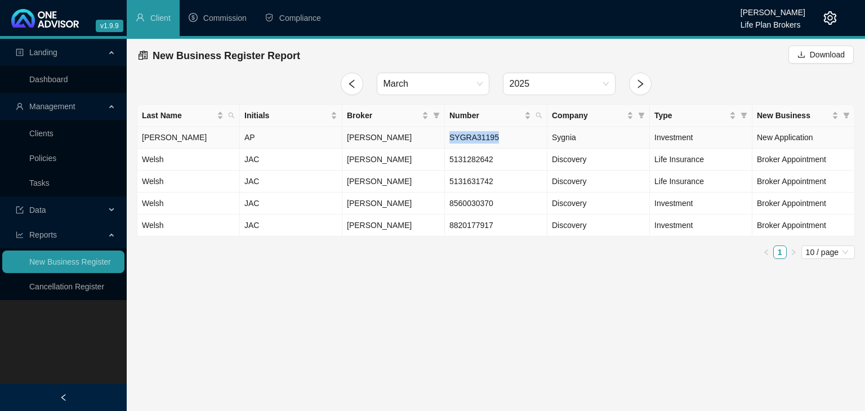
drag, startPoint x: 449, startPoint y: 133, endPoint x: 495, endPoint y: 133, distance: 46.2
click at [495, 133] on td "SYGRA31195" at bounding box center [496, 138] width 102 height 22
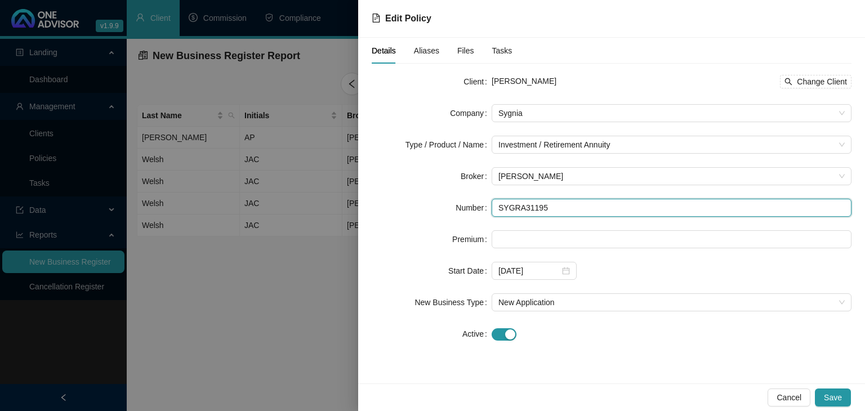
drag, startPoint x: 499, startPoint y: 203, endPoint x: 543, endPoint y: 199, distance: 43.5
click at [543, 199] on input "SYGRA31195" at bounding box center [672, 208] width 360 height 18
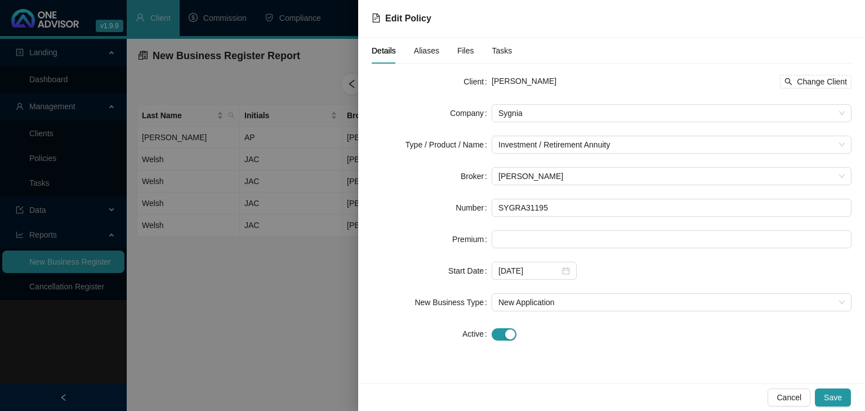
click at [272, 335] on div at bounding box center [432, 205] width 865 height 411
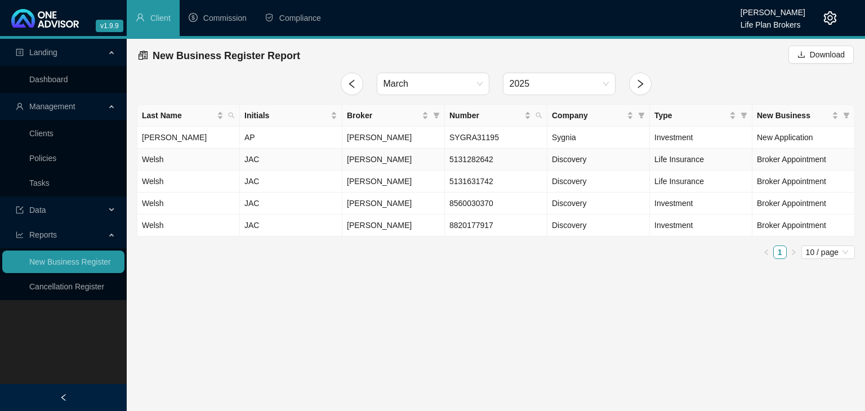
click at [381, 159] on span "[PERSON_NAME]" at bounding box center [379, 159] width 65 height 9
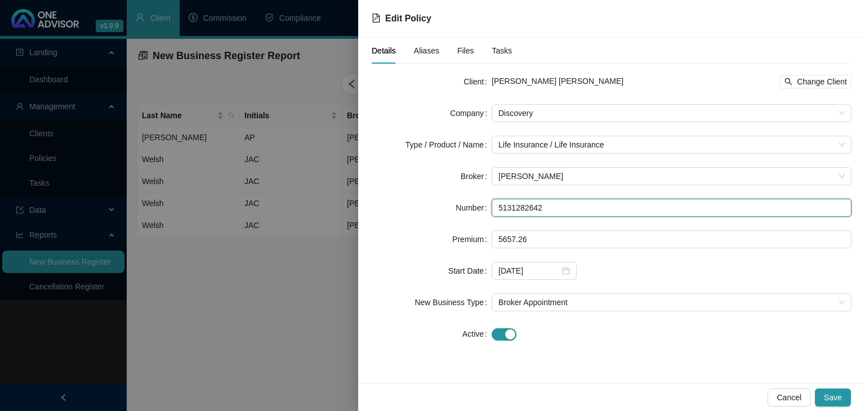
drag, startPoint x: 495, startPoint y: 204, endPoint x: 542, endPoint y: 204, distance: 46.7
click at [542, 204] on input "5131282642" at bounding box center [672, 208] width 360 height 18
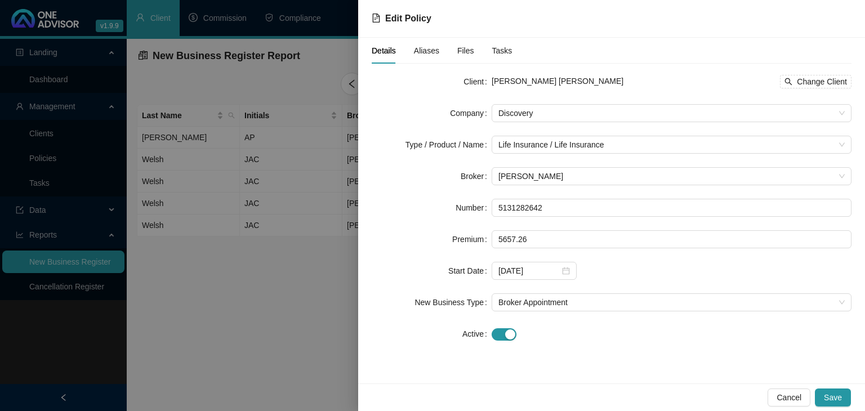
click at [292, 323] on div at bounding box center [432, 205] width 865 height 411
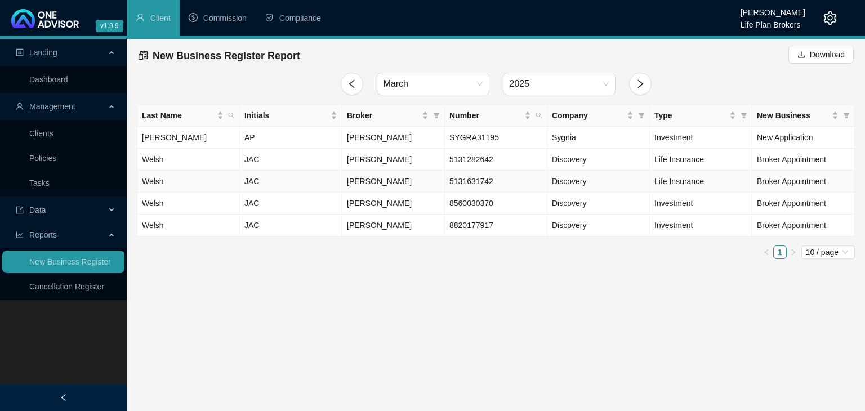
click at [396, 185] on td "[PERSON_NAME]" at bounding box center [393, 182] width 102 height 22
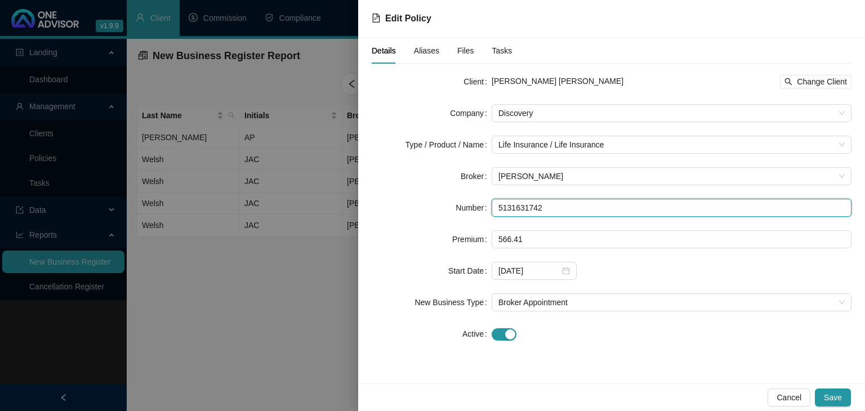
drag, startPoint x: 499, startPoint y: 206, endPoint x: 541, endPoint y: 206, distance: 41.7
click at [541, 206] on input "5131631742" at bounding box center [672, 208] width 360 height 18
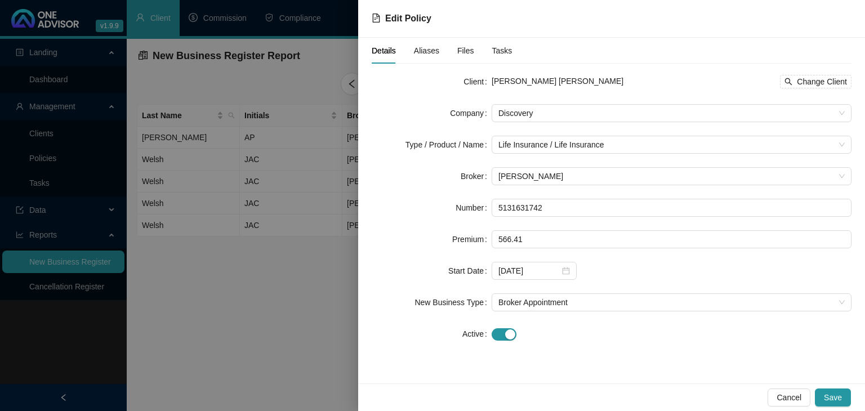
click at [351, 316] on div at bounding box center [432, 205] width 865 height 411
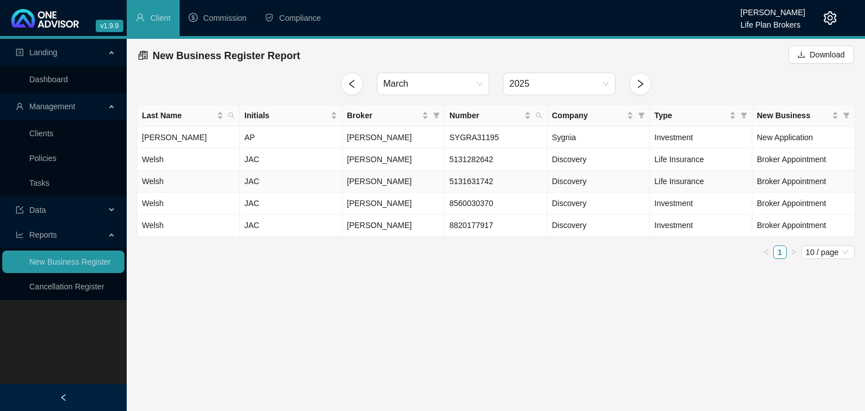
click at [475, 184] on span "5131631742" at bounding box center [471, 181] width 44 height 9
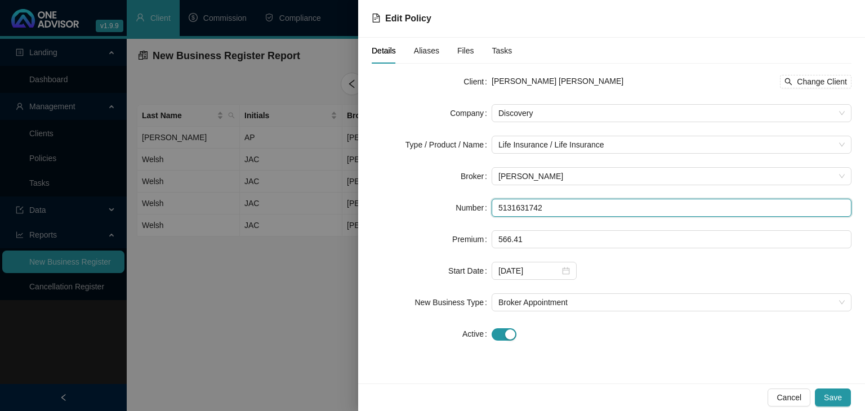
drag, startPoint x: 499, startPoint y: 207, endPoint x: 540, endPoint y: 206, distance: 41.7
click at [540, 206] on input "5131631742" at bounding box center [672, 208] width 360 height 18
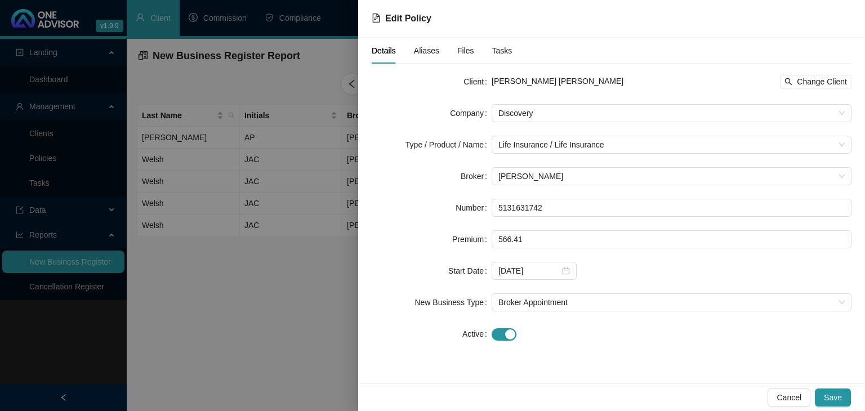
click at [325, 331] on div at bounding box center [432, 205] width 865 height 411
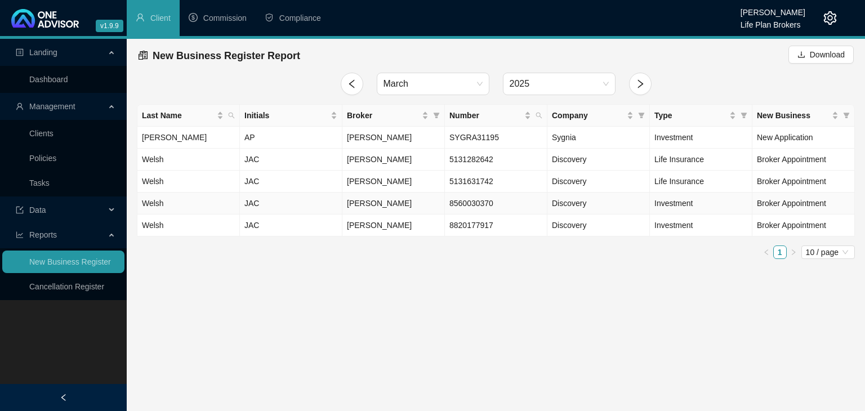
click at [364, 199] on span "[PERSON_NAME]" at bounding box center [379, 203] width 65 height 9
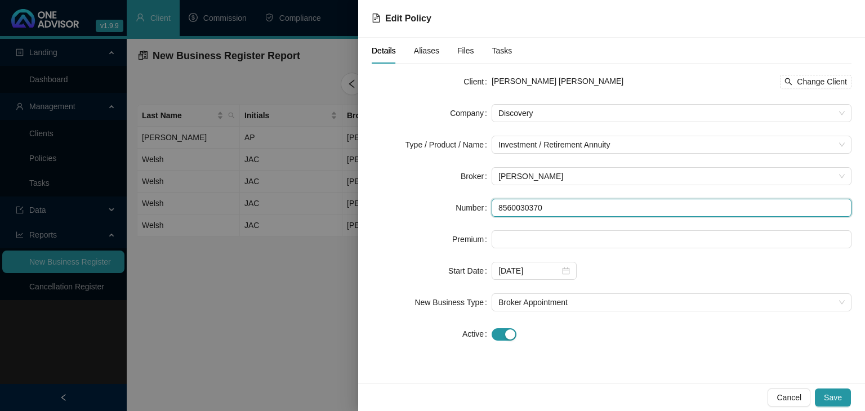
drag, startPoint x: 498, startPoint y: 206, endPoint x: 540, endPoint y: 202, distance: 42.9
click at [540, 202] on input "8560030370" at bounding box center [672, 208] width 360 height 18
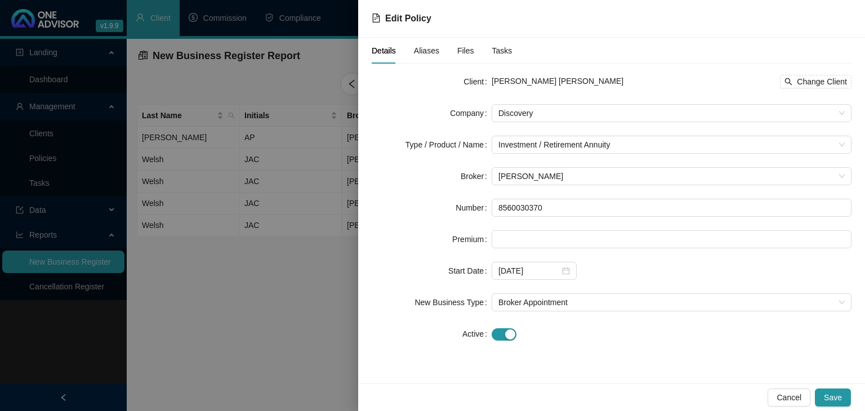
click at [308, 336] on div at bounding box center [432, 205] width 865 height 411
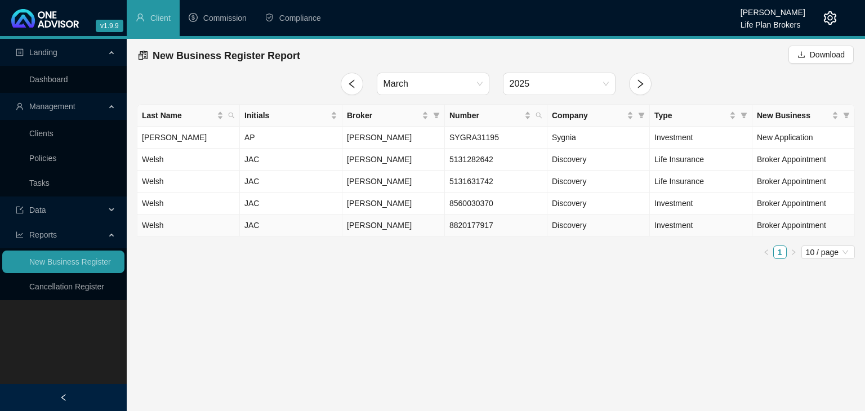
click at [473, 227] on span "8820177917" at bounding box center [471, 225] width 44 height 9
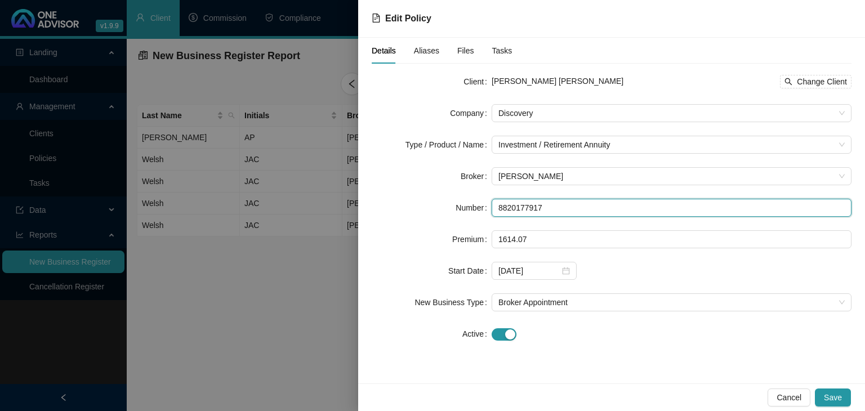
drag, startPoint x: 495, startPoint y: 209, endPoint x: 543, endPoint y: 208, distance: 47.9
click at [543, 208] on input "8820177917" at bounding box center [672, 208] width 360 height 18
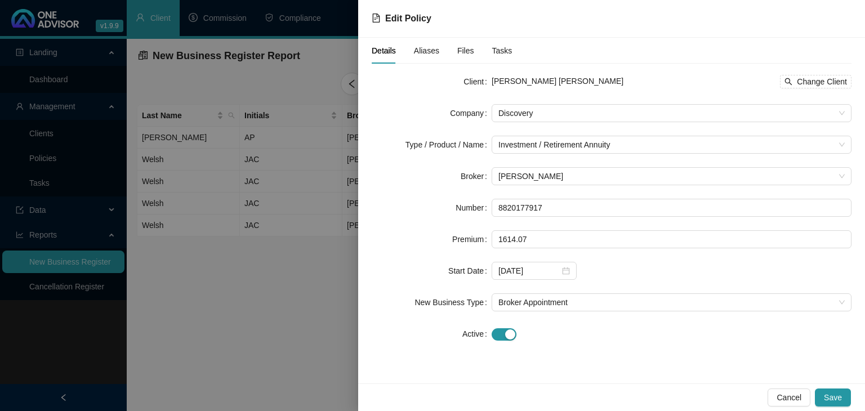
click at [330, 297] on div at bounding box center [432, 205] width 865 height 411
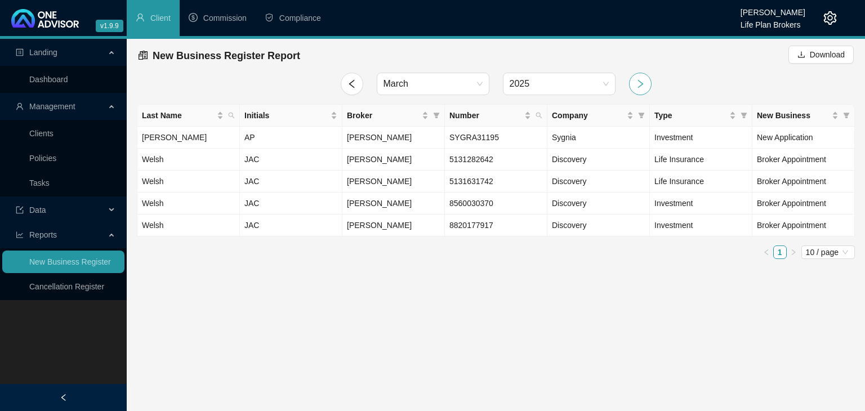
click at [641, 84] on icon "right" at bounding box center [640, 84] width 10 height 10
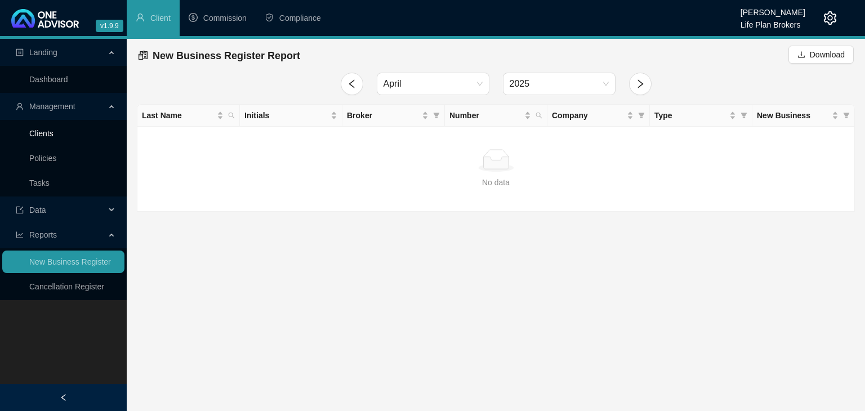
click at [53, 133] on link "Clients" at bounding box center [41, 133] width 24 height 9
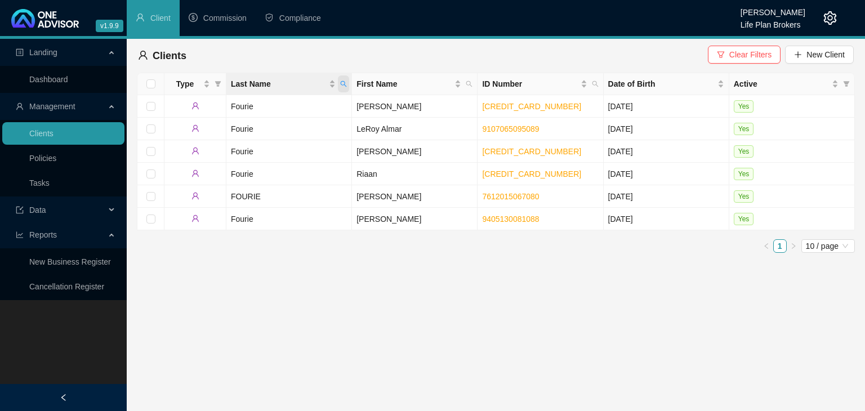
click at [345, 86] on icon "search" at bounding box center [343, 84] width 7 height 7
type input "ORCHARD"
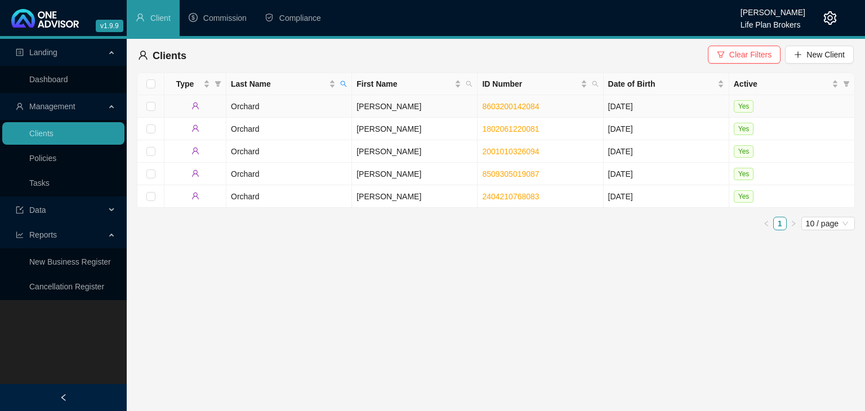
click at [377, 106] on td "[PERSON_NAME]" at bounding box center [415, 106] width 126 height 23
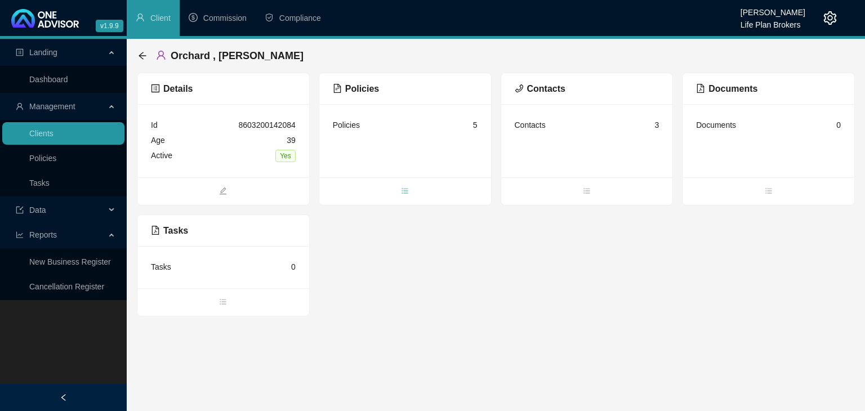
click at [406, 187] on icon "bars" at bounding box center [405, 191] width 8 height 8
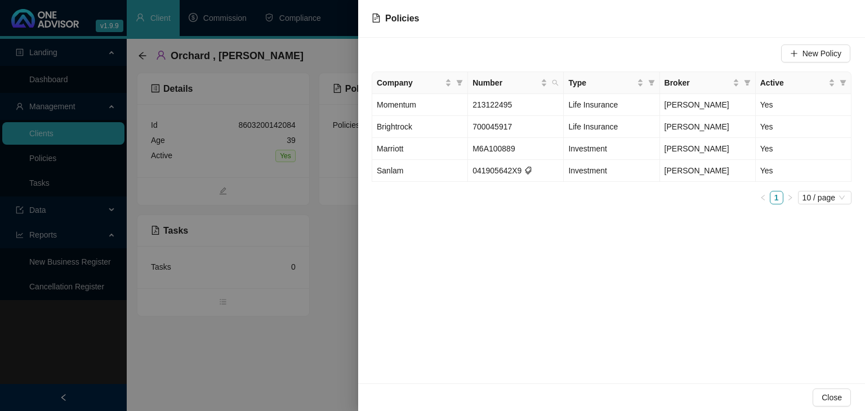
click at [320, 309] on div at bounding box center [432, 205] width 865 height 411
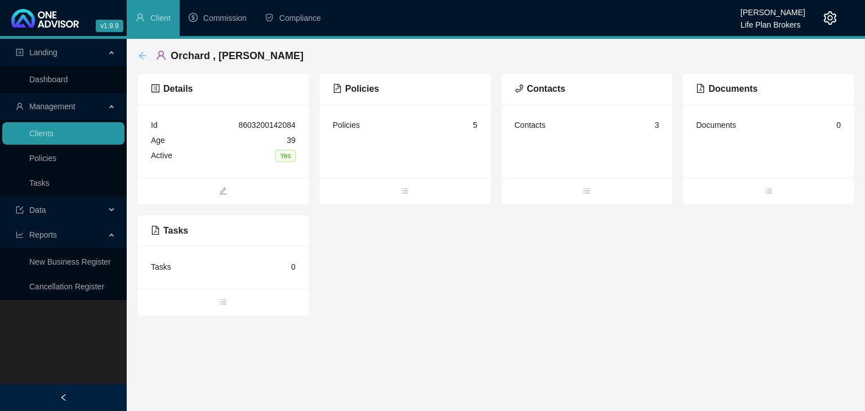
click at [145, 56] on icon "arrow-left" at bounding box center [142, 55] width 9 height 9
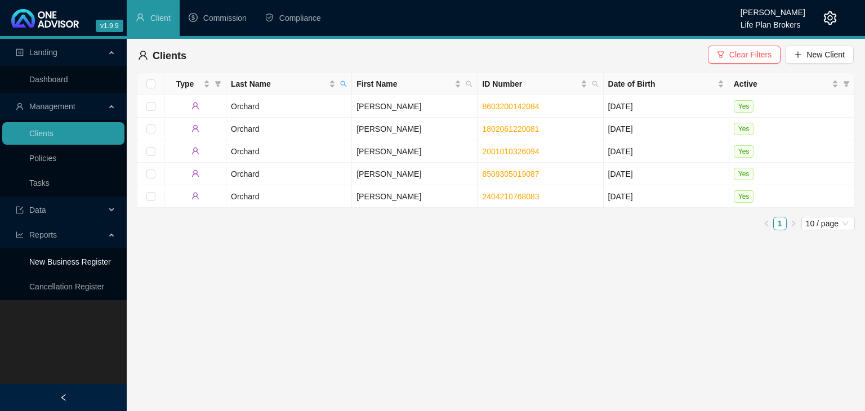
click at [84, 263] on link "New Business Register" at bounding box center [70, 261] width 82 height 9
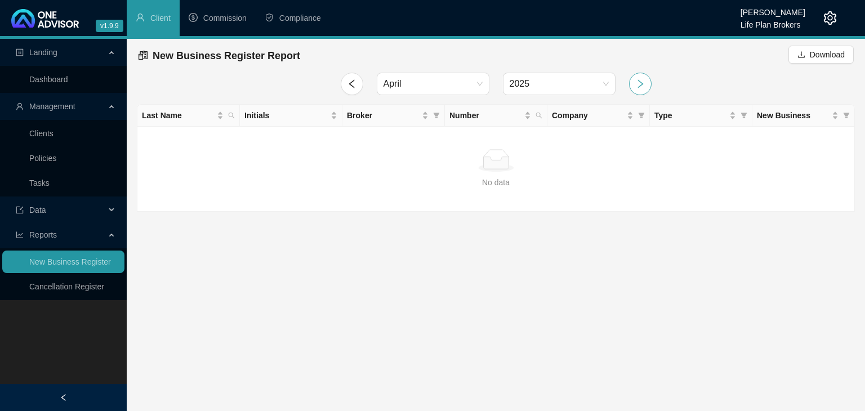
click at [641, 85] on icon "right" at bounding box center [640, 83] width 6 height 8
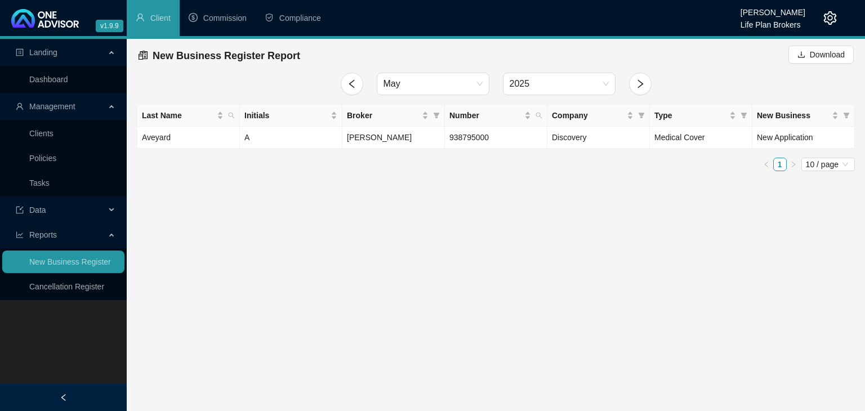
click at [834, 23] on icon "setting" at bounding box center [830, 18] width 13 height 14
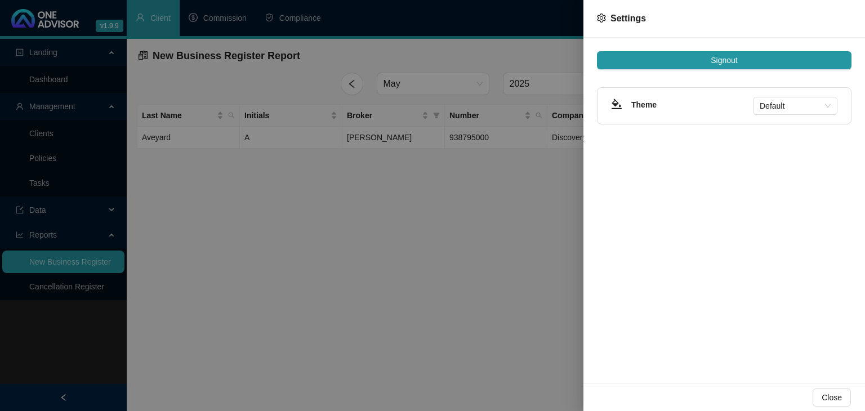
click at [723, 60] on span "Signout" at bounding box center [724, 60] width 26 height 12
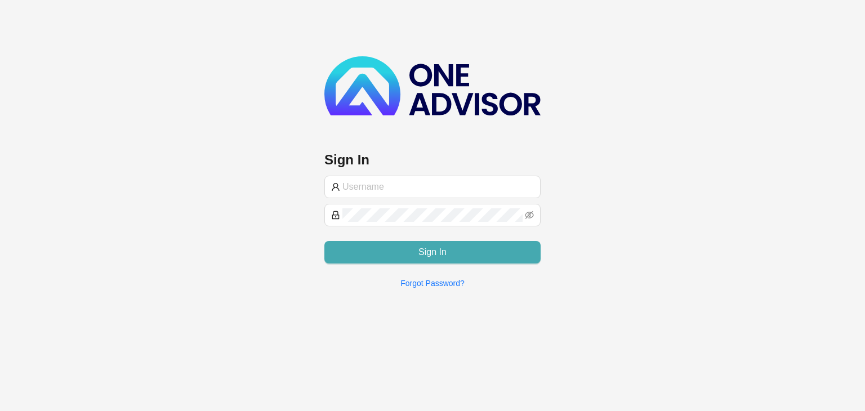
type input "[EMAIL_ADDRESS][DOMAIN_NAME]"
click at [432, 253] on span "Sign In" at bounding box center [432, 252] width 28 height 14
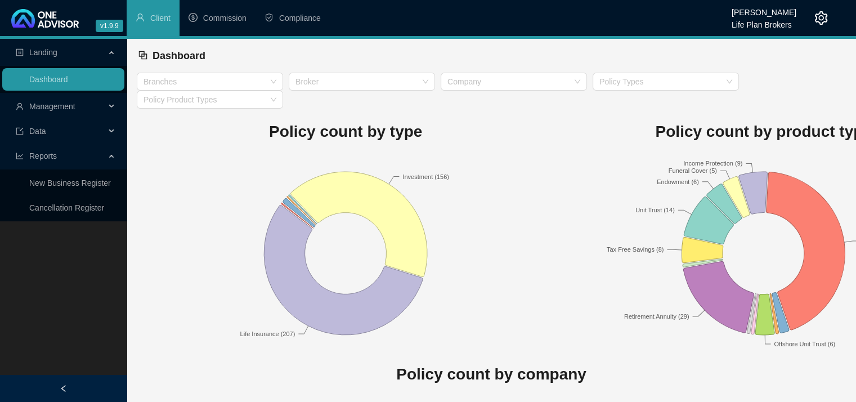
click at [823, 20] on icon "setting" at bounding box center [822, 18] width 14 height 14
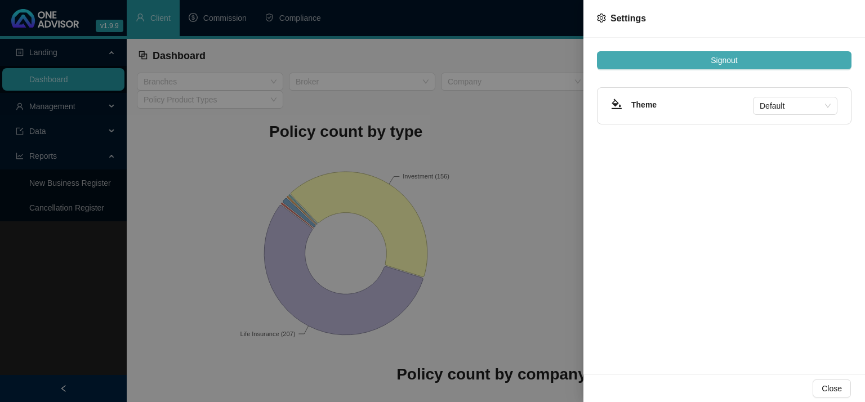
click at [738, 60] on button "Signout" at bounding box center [724, 60] width 254 height 18
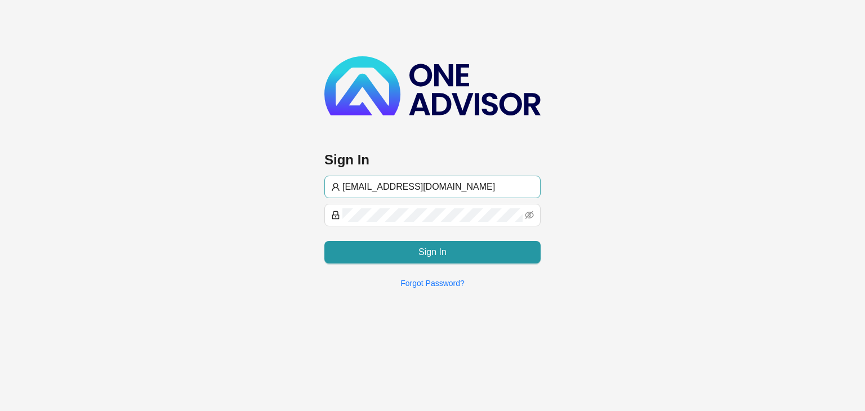
click at [365, 183] on input "[EMAIL_ADDRESS][DOMAIN_NAME]" at bounding box center [437, 187] width 191 height 14
type input "[PERSON_NAME][EMAIL_ADDRESS][DOMAIN_NAME]"
